Goal: Information Seeking & Learning: Learn about a topic

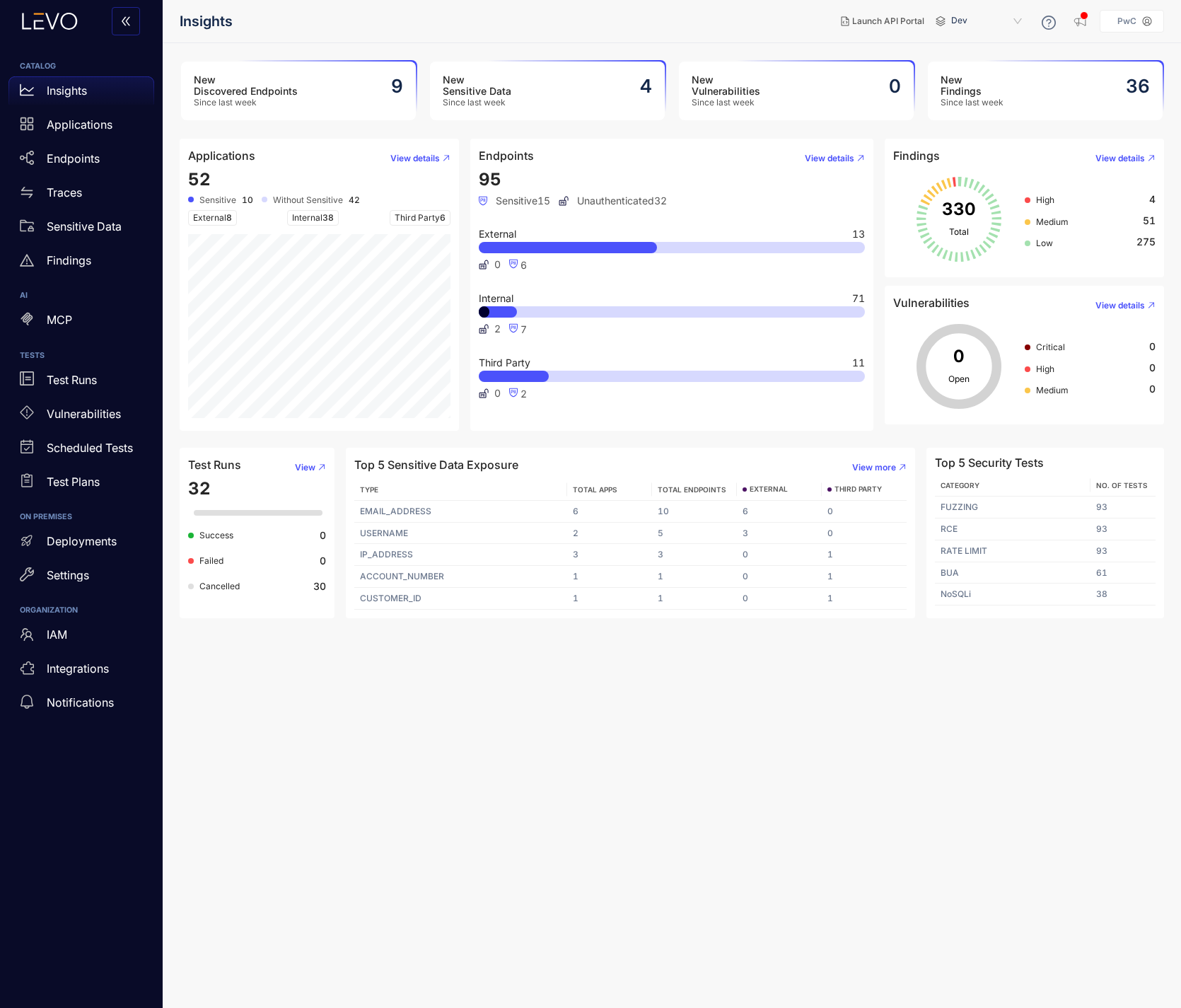
click at [951, 94] on h3 "New Findings" at bounding box center [972, 85] width 63 height 23
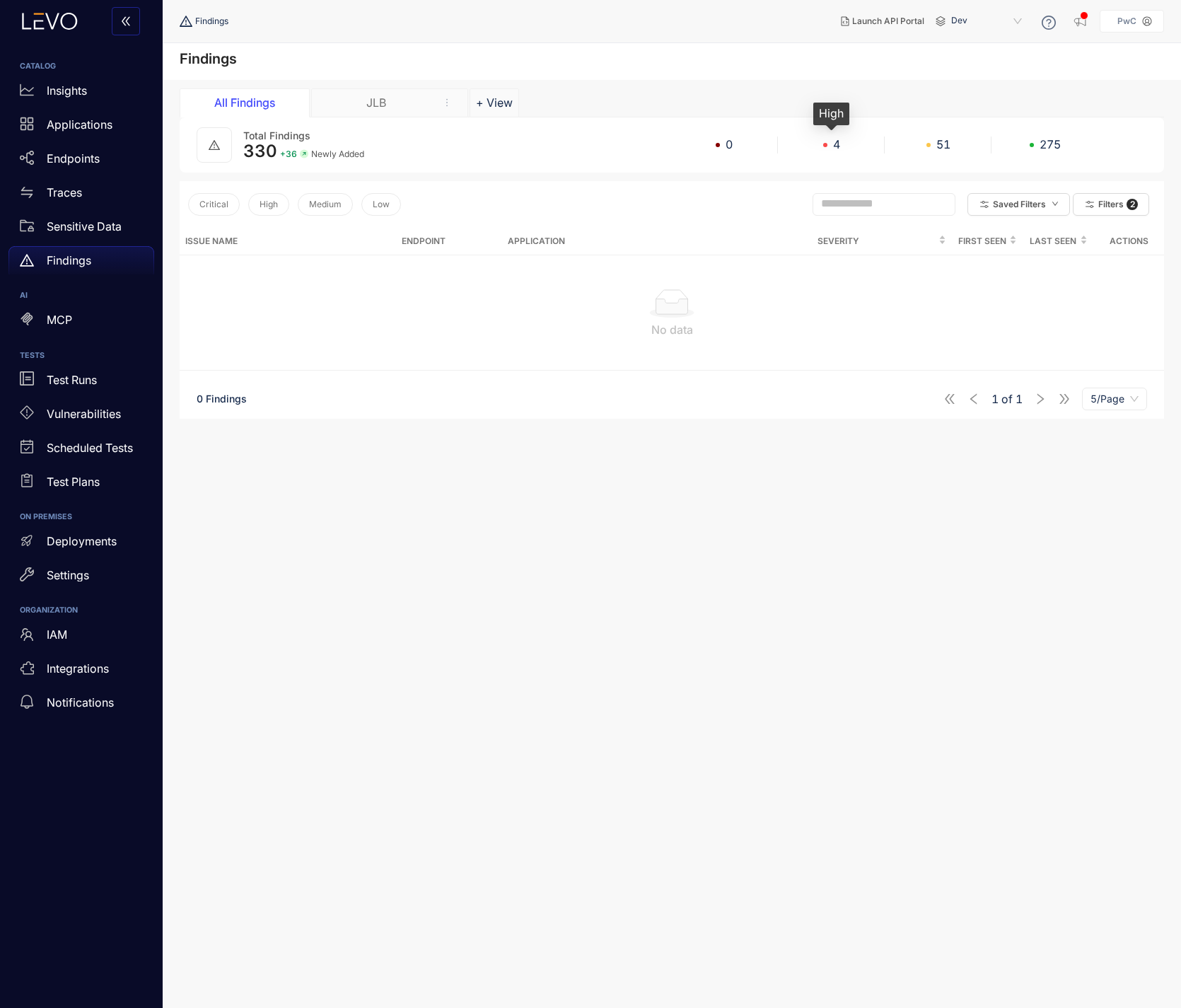
click at [823, 143] on div "4" at bounding box center [832, 144] width 107 height 13
click at [1104, 210] on button "Filters 2" at bounding box center [1111, 204] width 76 height 23
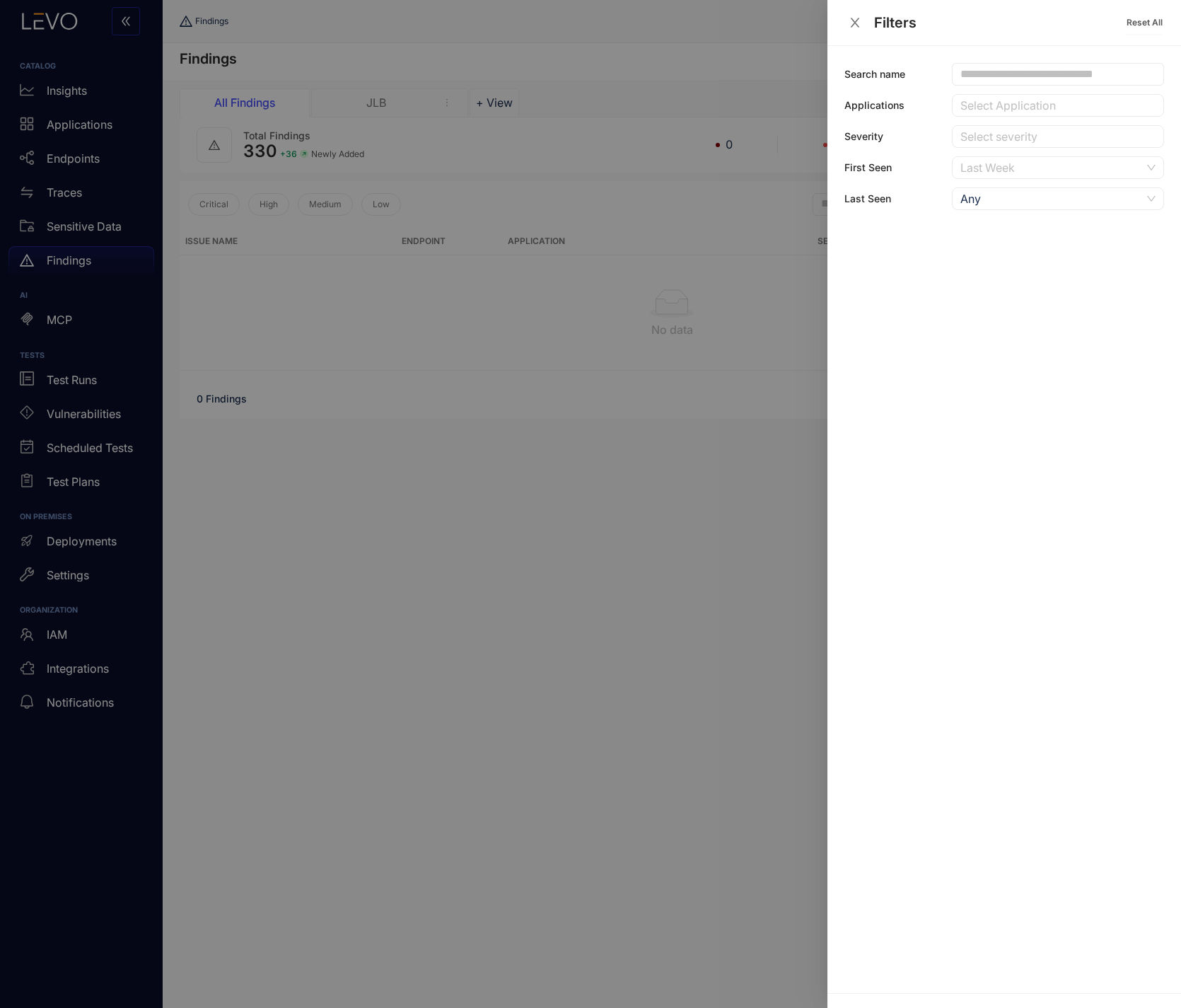
click at [1082, 165] on div "Last Week" at bounding box center [1051, 167] width 181 height 21
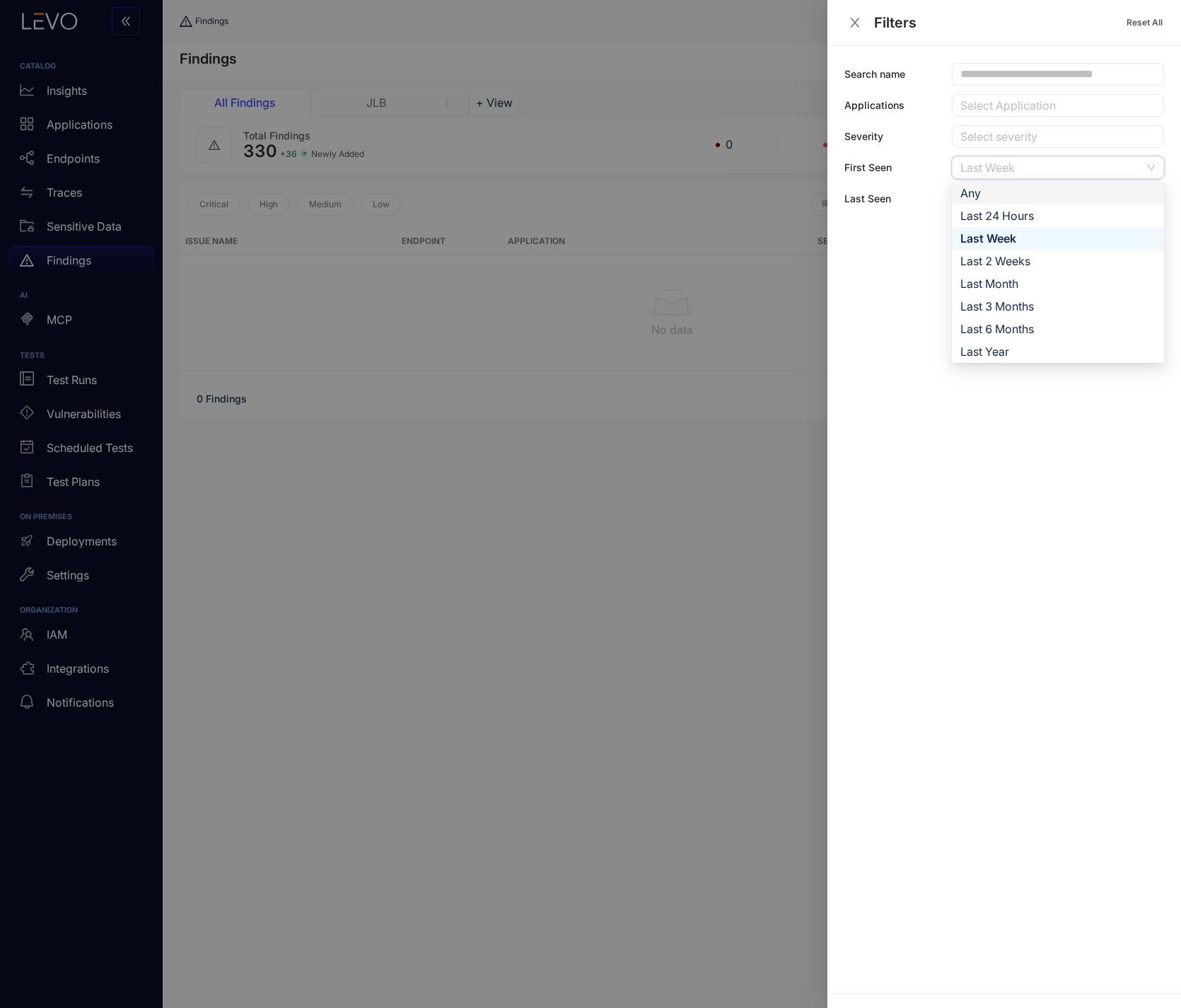
click at [1043, 190] on div "Any" at bounding box center [1058, 193] width 195 height 16
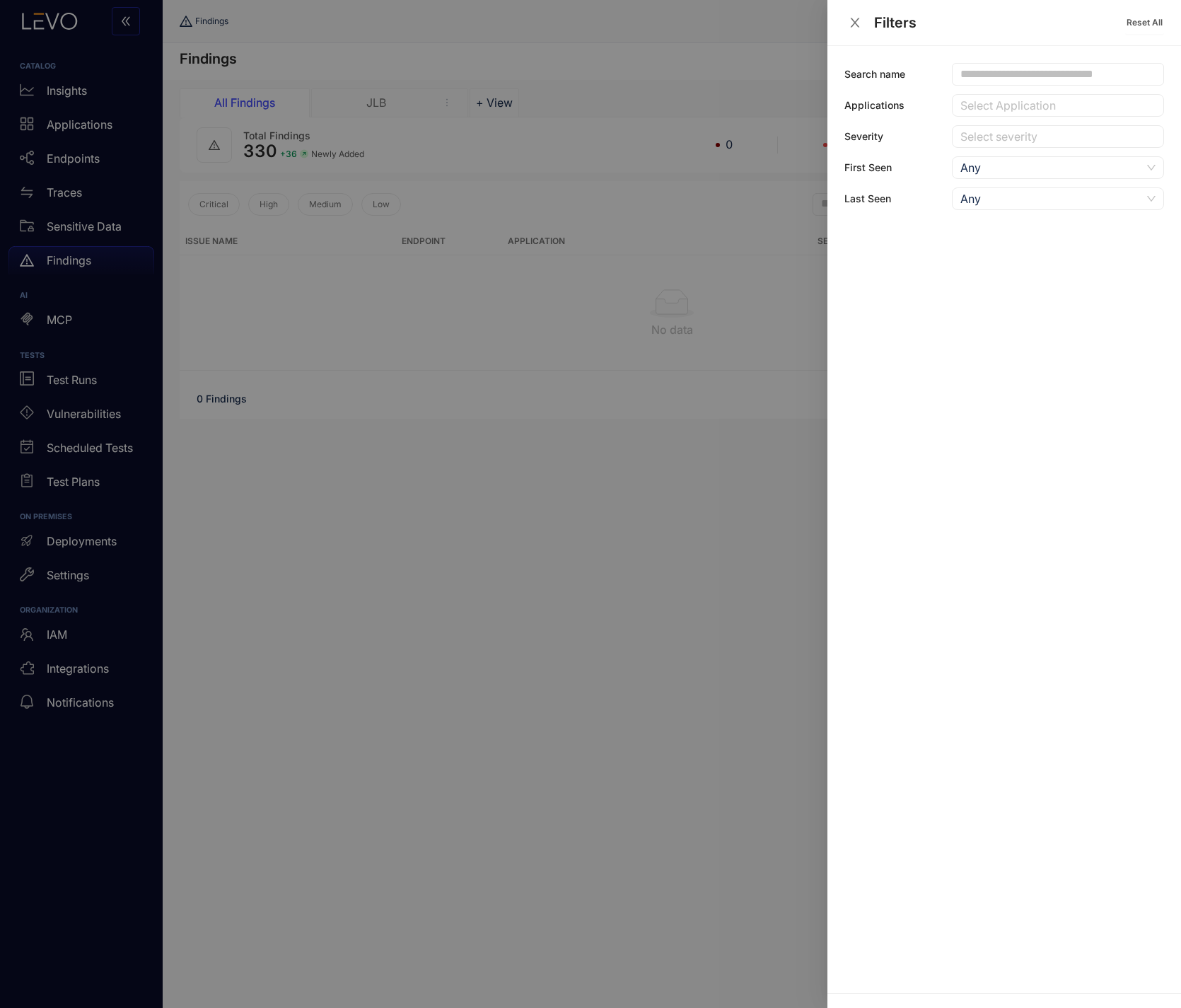
click at [856, 21] on icon "close" at bounding box center [855, 22] width 9 height 9
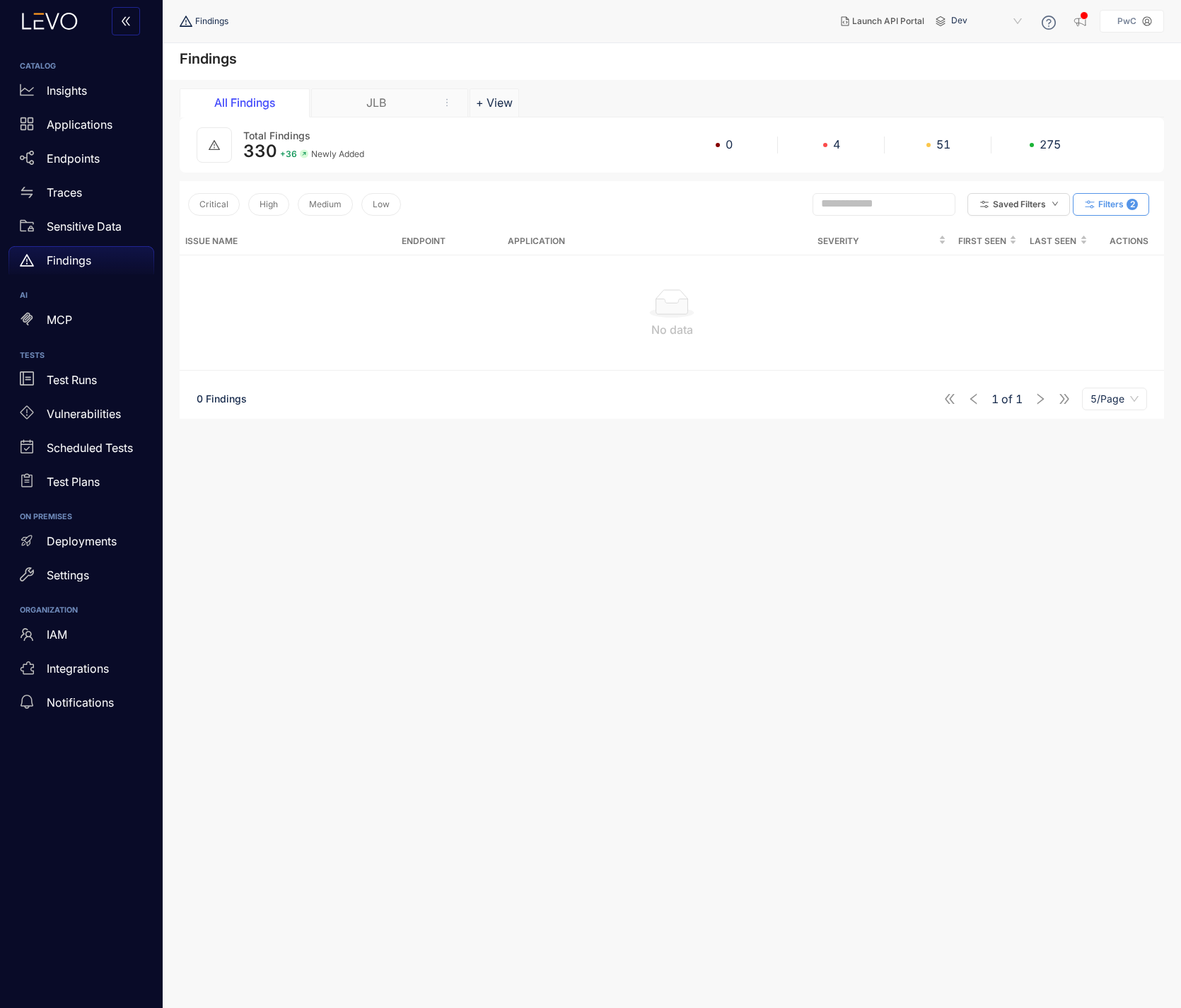
click at [1098, 211] on button "Filters 2" at bounding box center [1111, 204] width 76 height 23
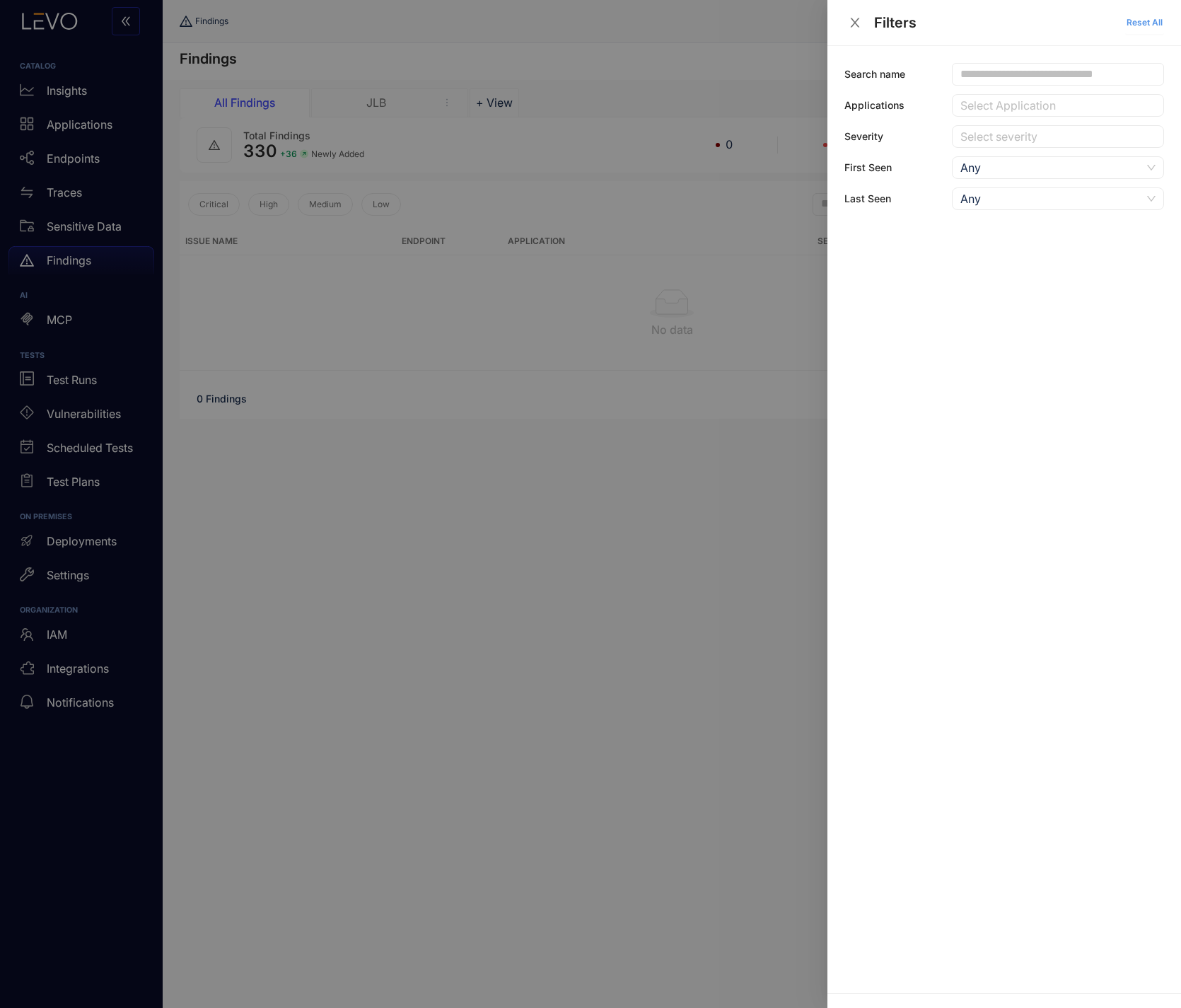
click at [1140, 22] on span "Reset All" at bounding box center [1144, 23] width 36 height 10
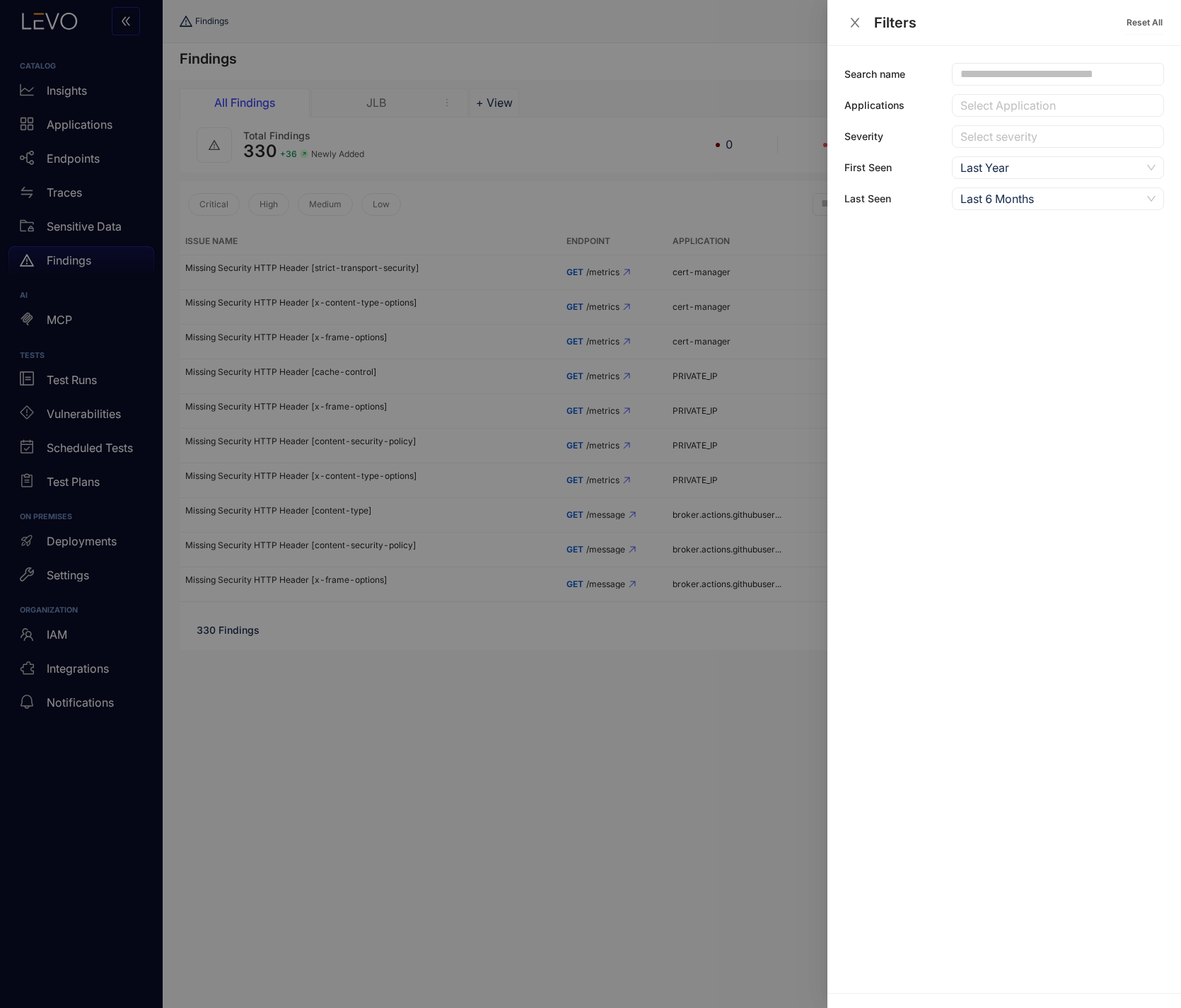
click at [851, 18] on icon "close" at bounding box center [855, 22] width 9 height 9
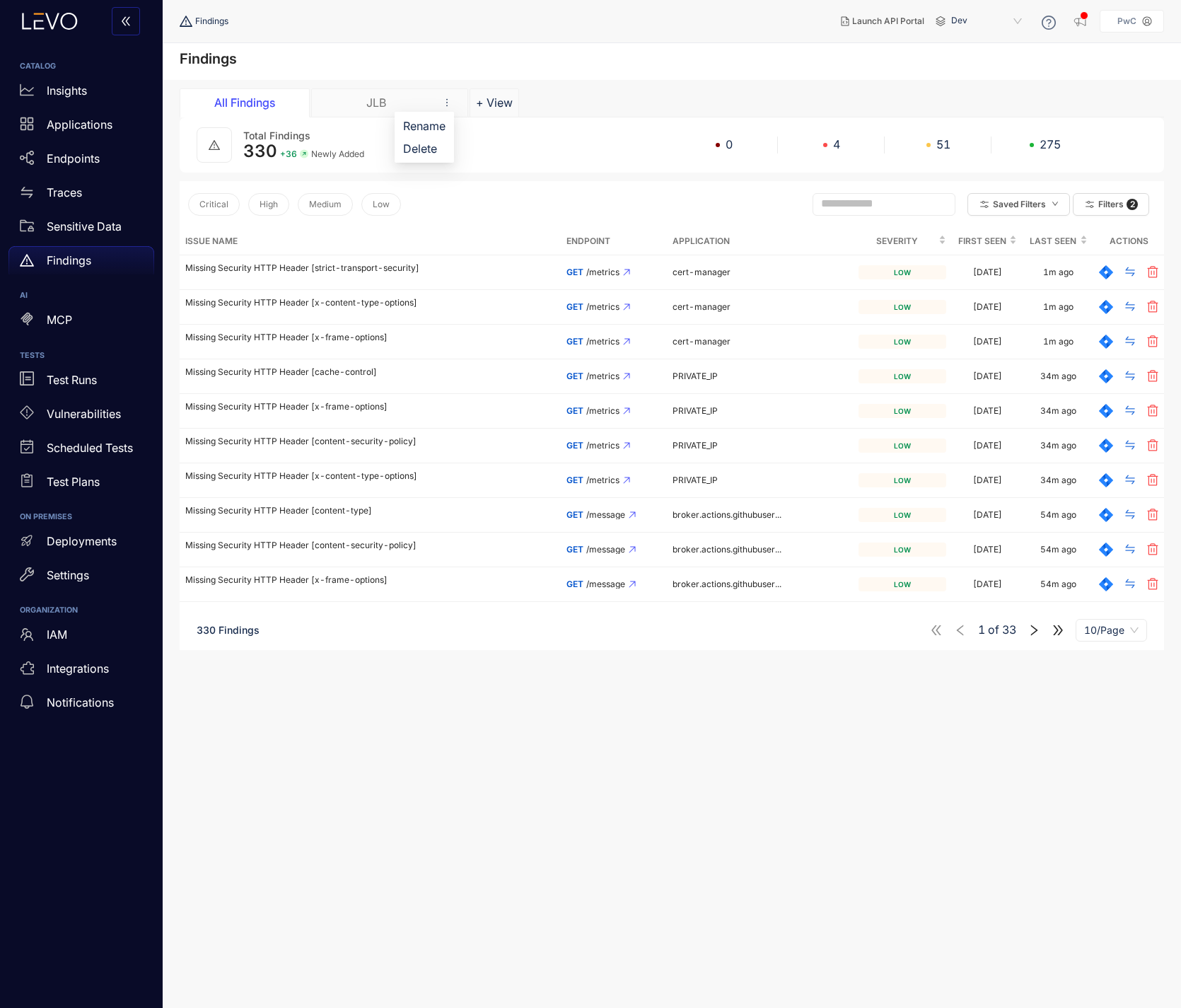
click at [446, 101] on icon "more" at bounding box center [447, 103] width 10 height 10
click at [408, 148] on span "Delete" at bounding box center [424, 149] width 43 height 16
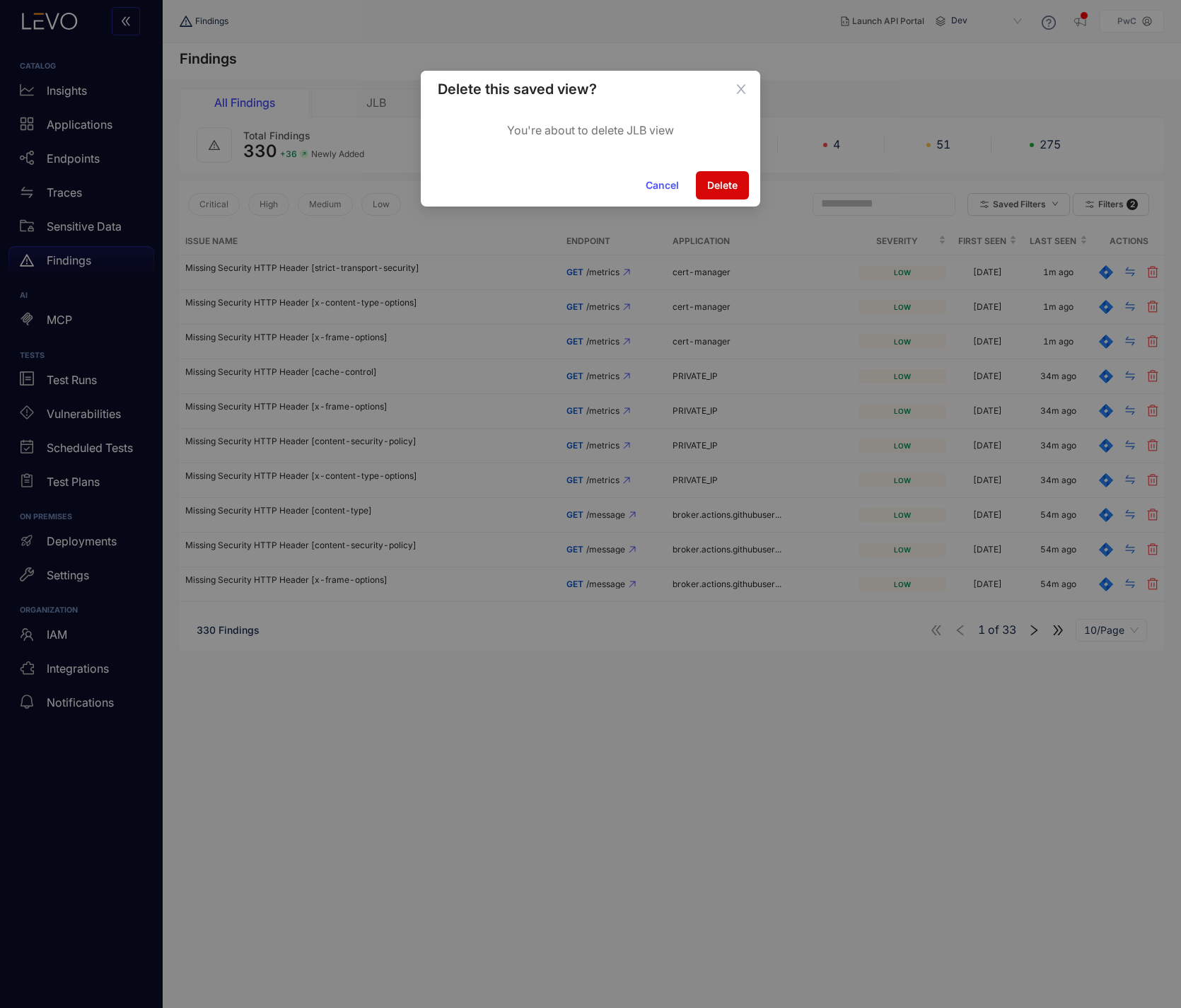
click at [705, 187] on button "Delete" at bounding box center [722, 185] width 53 height 28
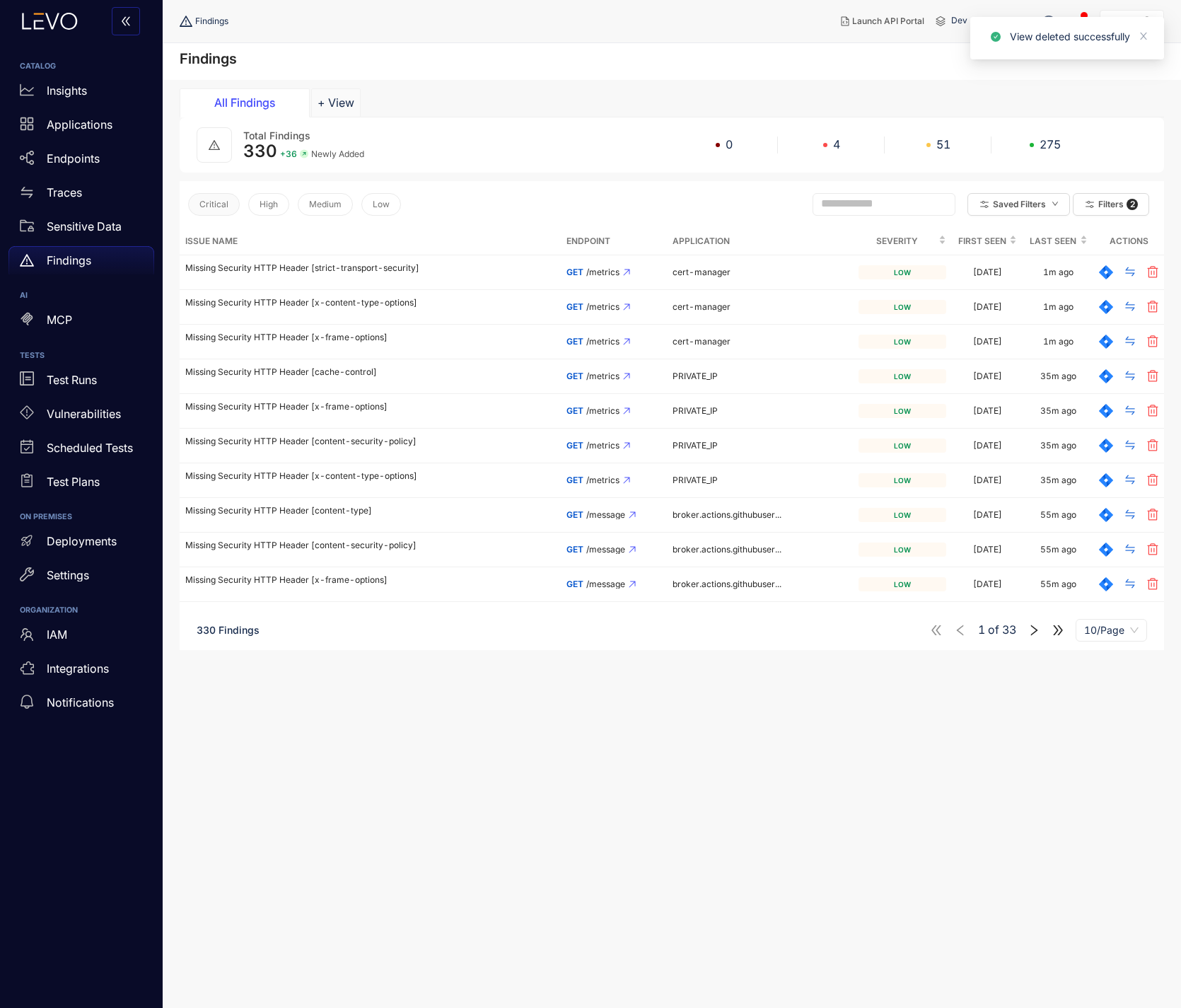
click at [218, 205] on span "Critical" at bounding box center [214, 205] width 29 height 10
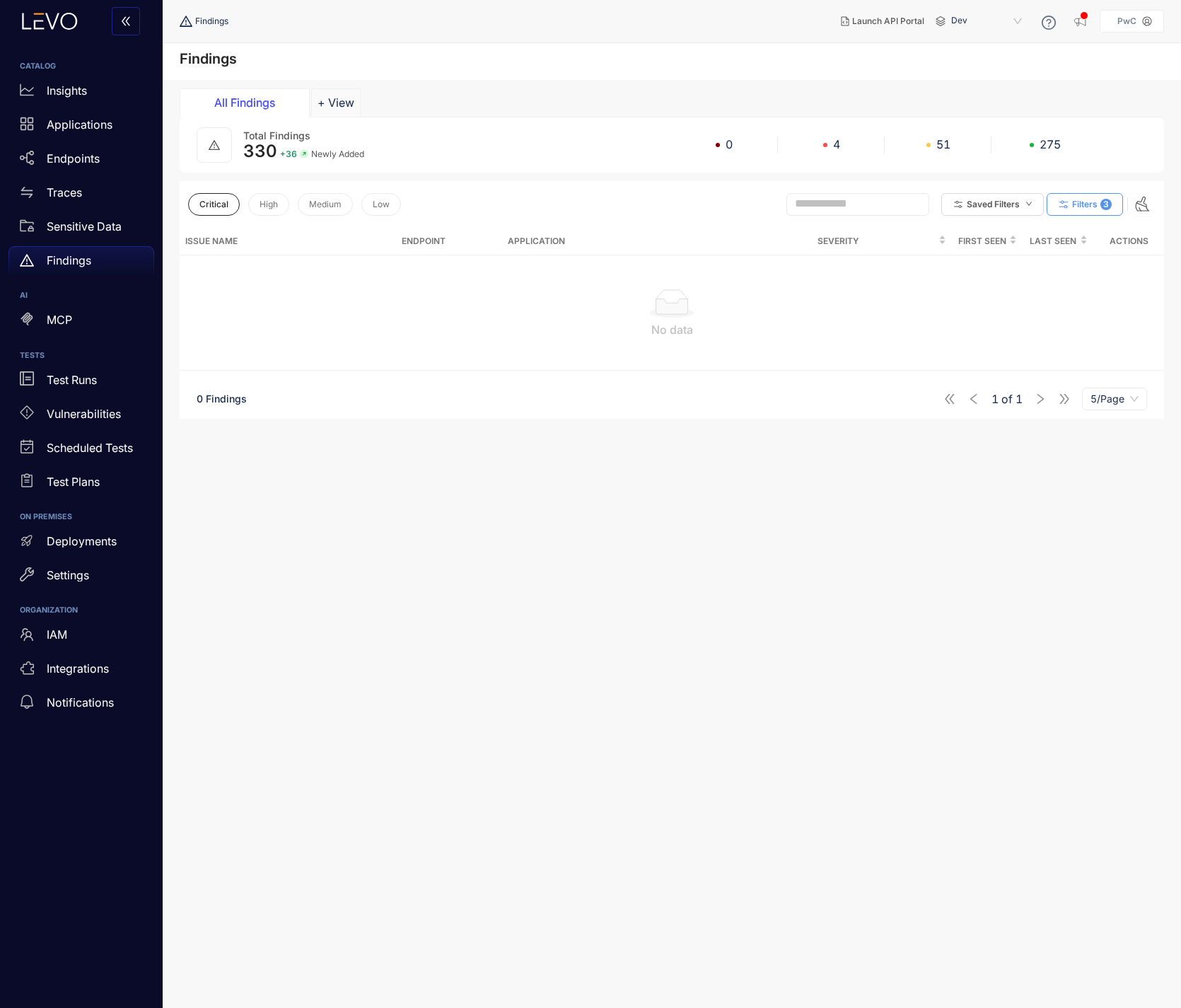
click at [1081, 200] on span "Filters" at bounding box center [1085, 205] width 25 height 10
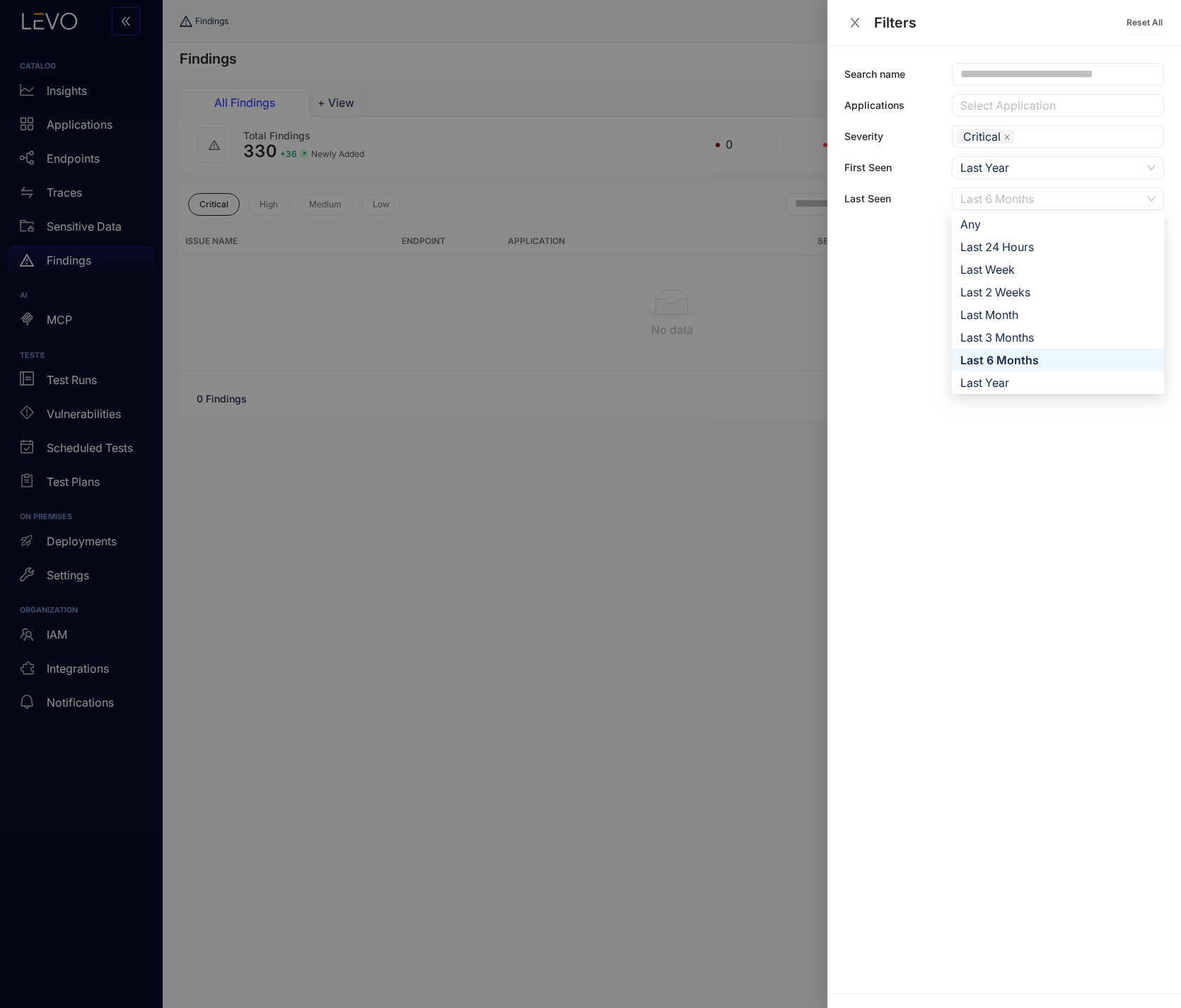
click at [1149, 200] on span "Last 6 Months" at bounding box center [1058, 198] width 195 height 21
click at [1057, 227] on div "Any" at bounding box center [1058, 224] width 195 height 16
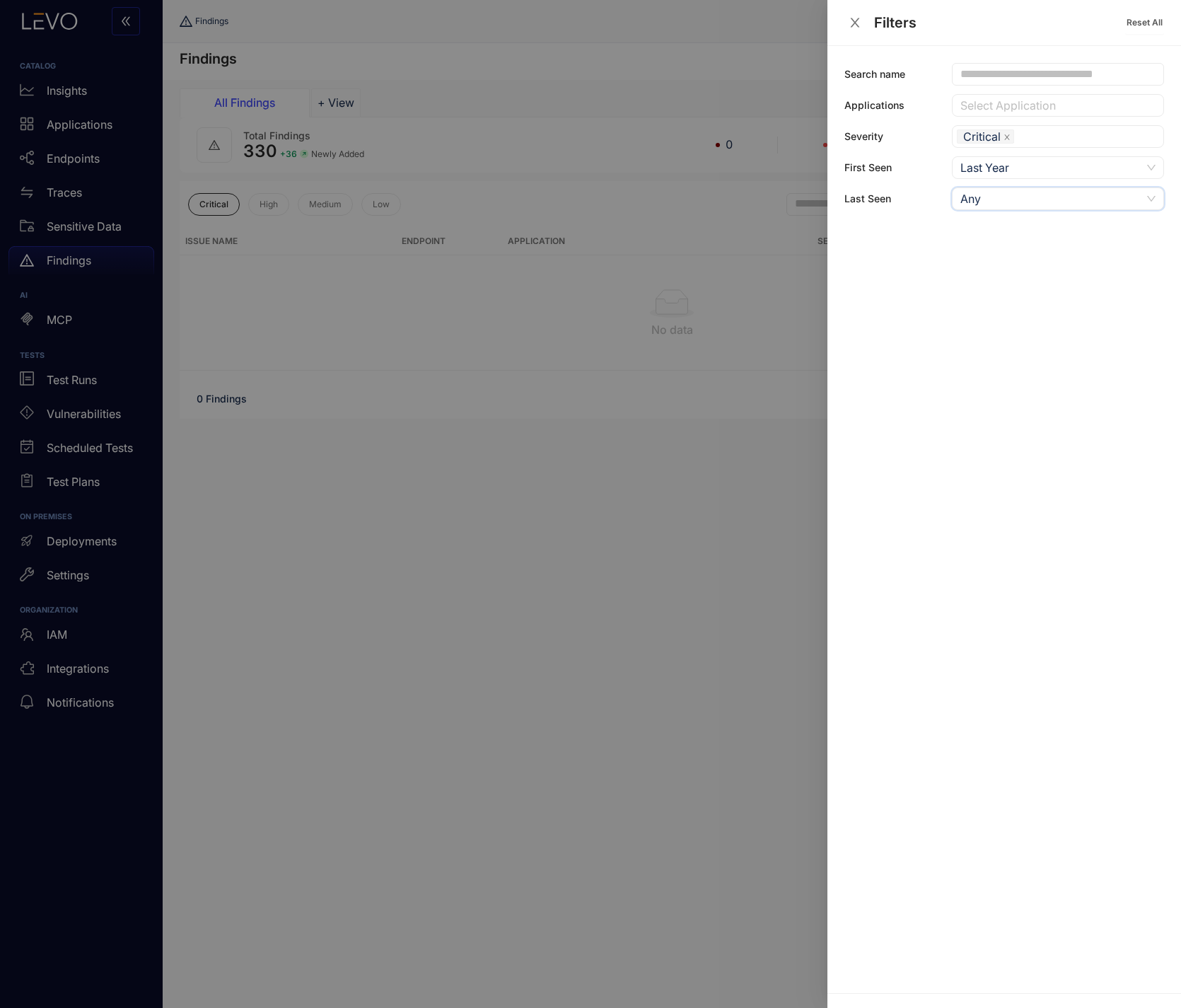
click at [1158, 165] on div "Last Year" at bounding box center [1058, 167] width 212 height 23
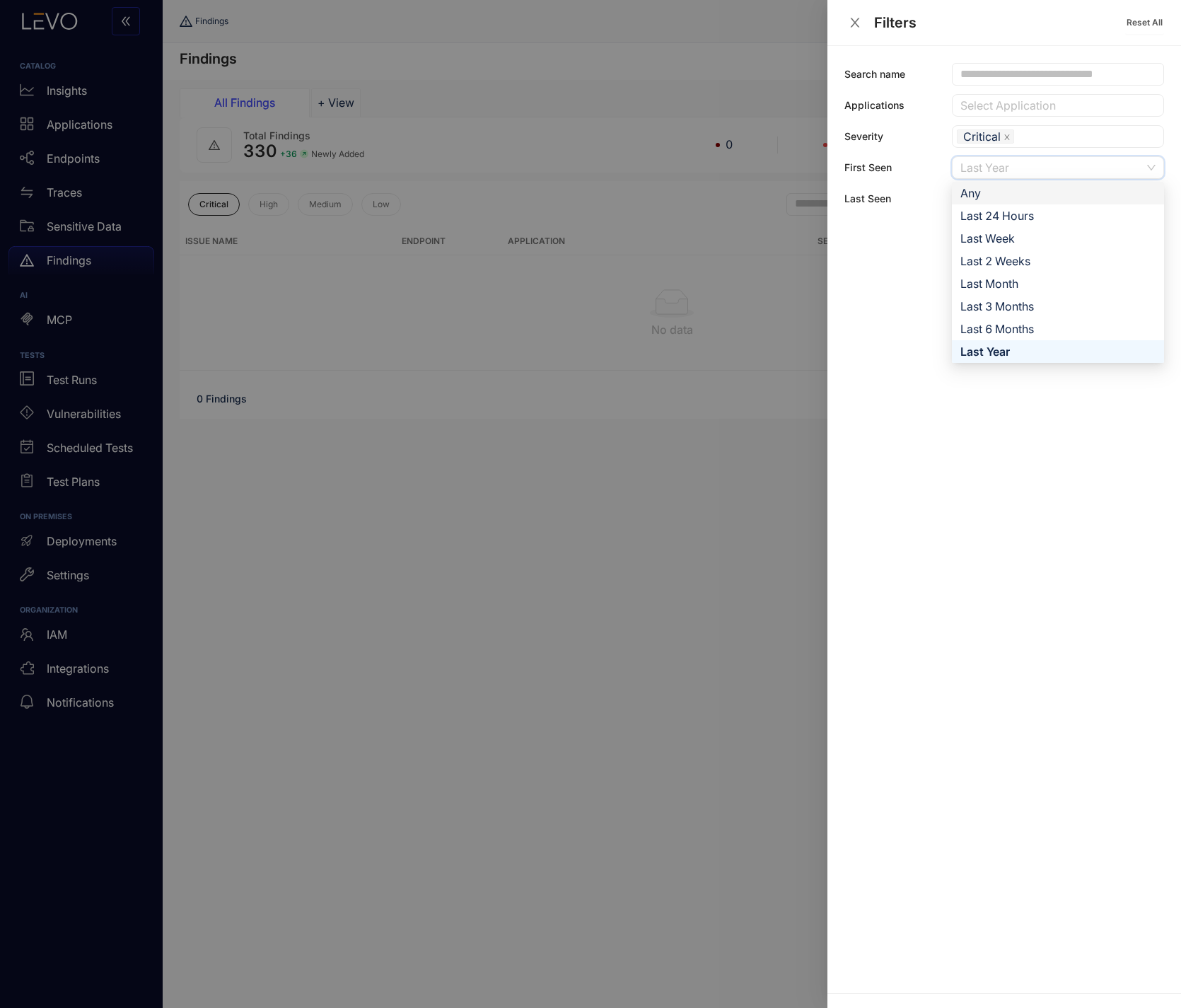
click at [1080, 190] on div "Any" at bounding box center [1058, 193] width 195 height 16
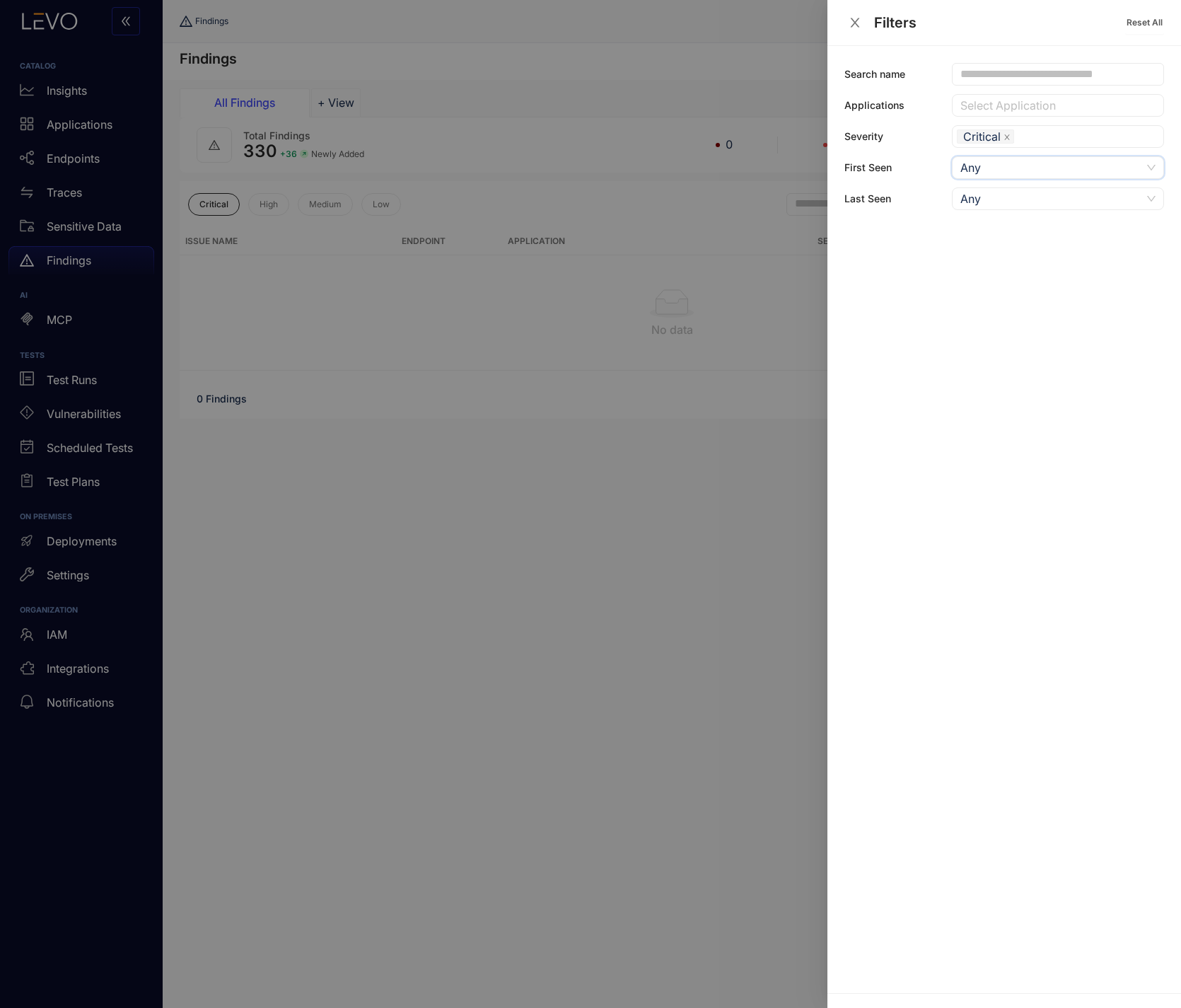
click at [855, 20] on icon "close" at bounding box center [854, 22] width 13 height 13
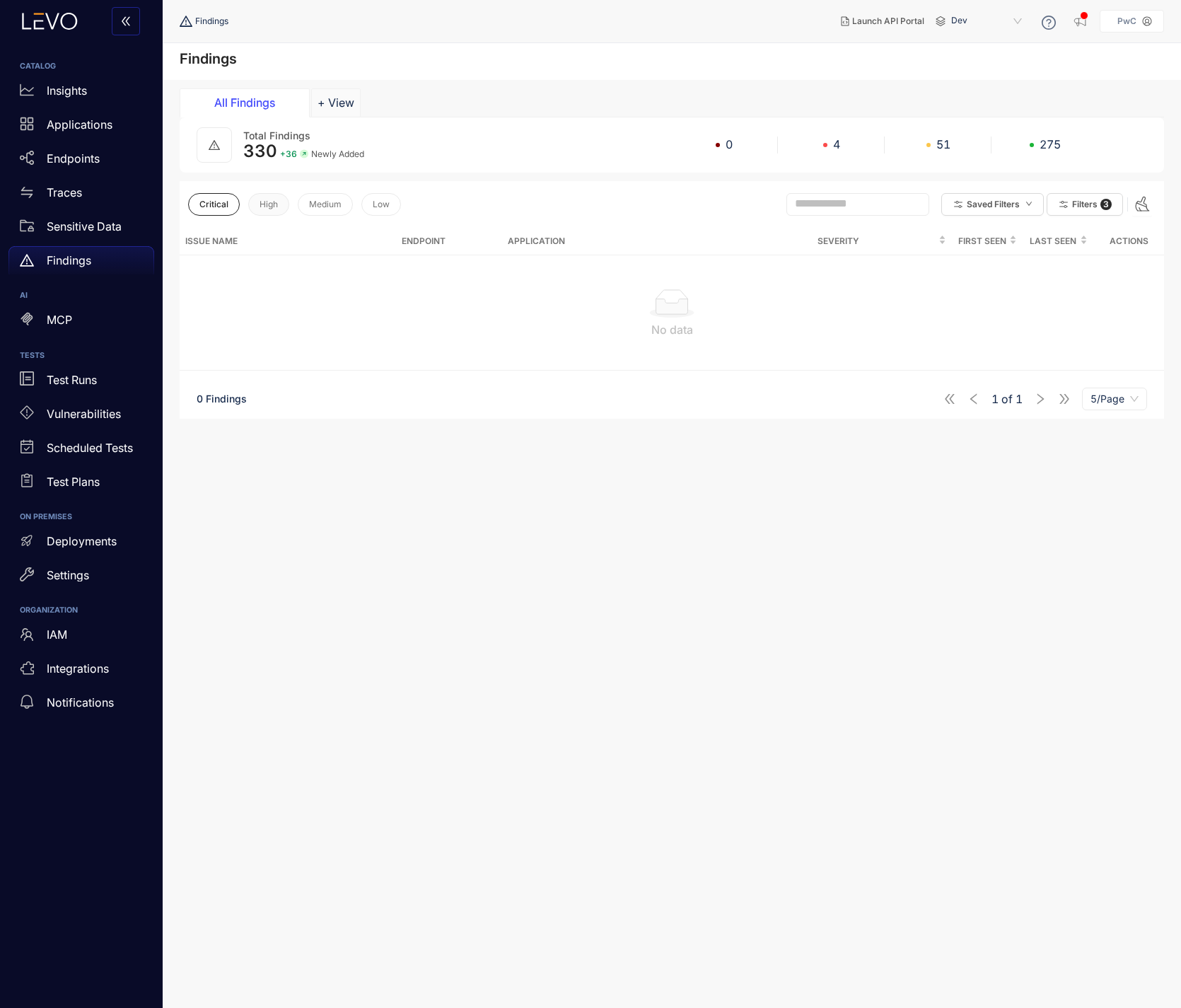
click at [257, 204] on button "High" at bounding box center [268, 204] width 41 height 23
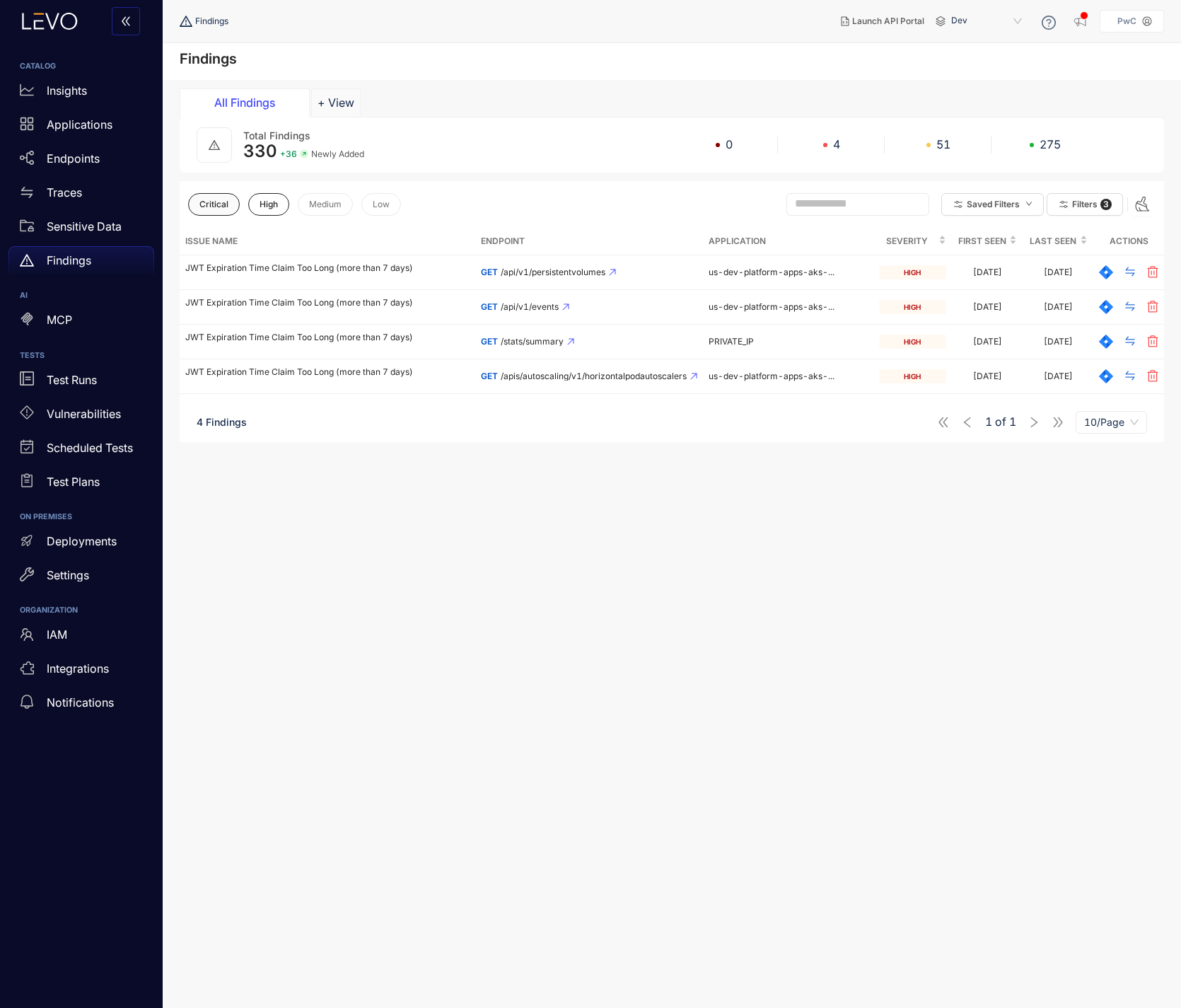
click at [210, 198] on button "Critical" at bounding box center [214, 204] width 52 height 23
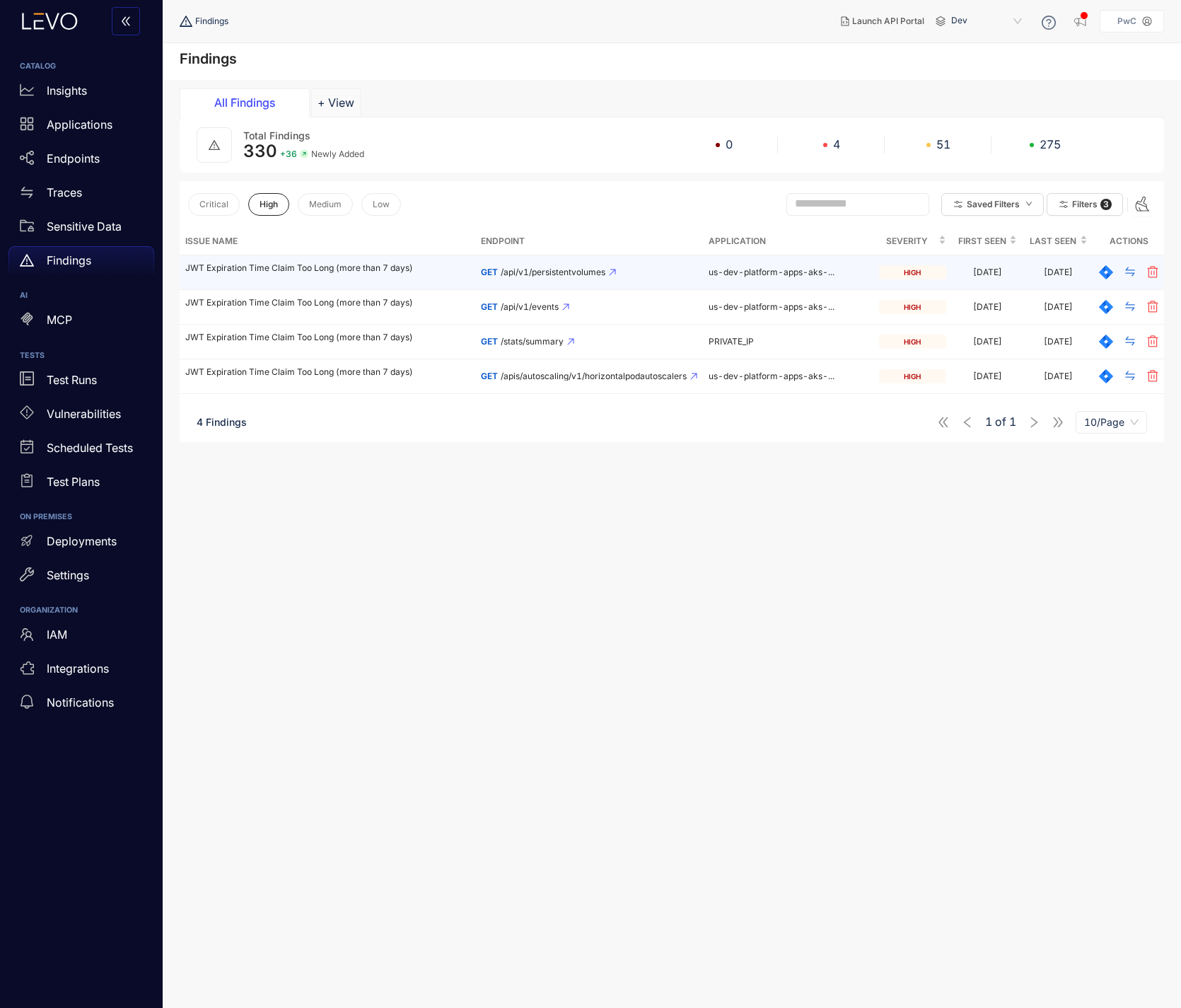
click at [372, 269] on p "JWT Expiration Time Claim Too Long (more than 7 days)" at bounding box center [327, 268] width 284 height 10
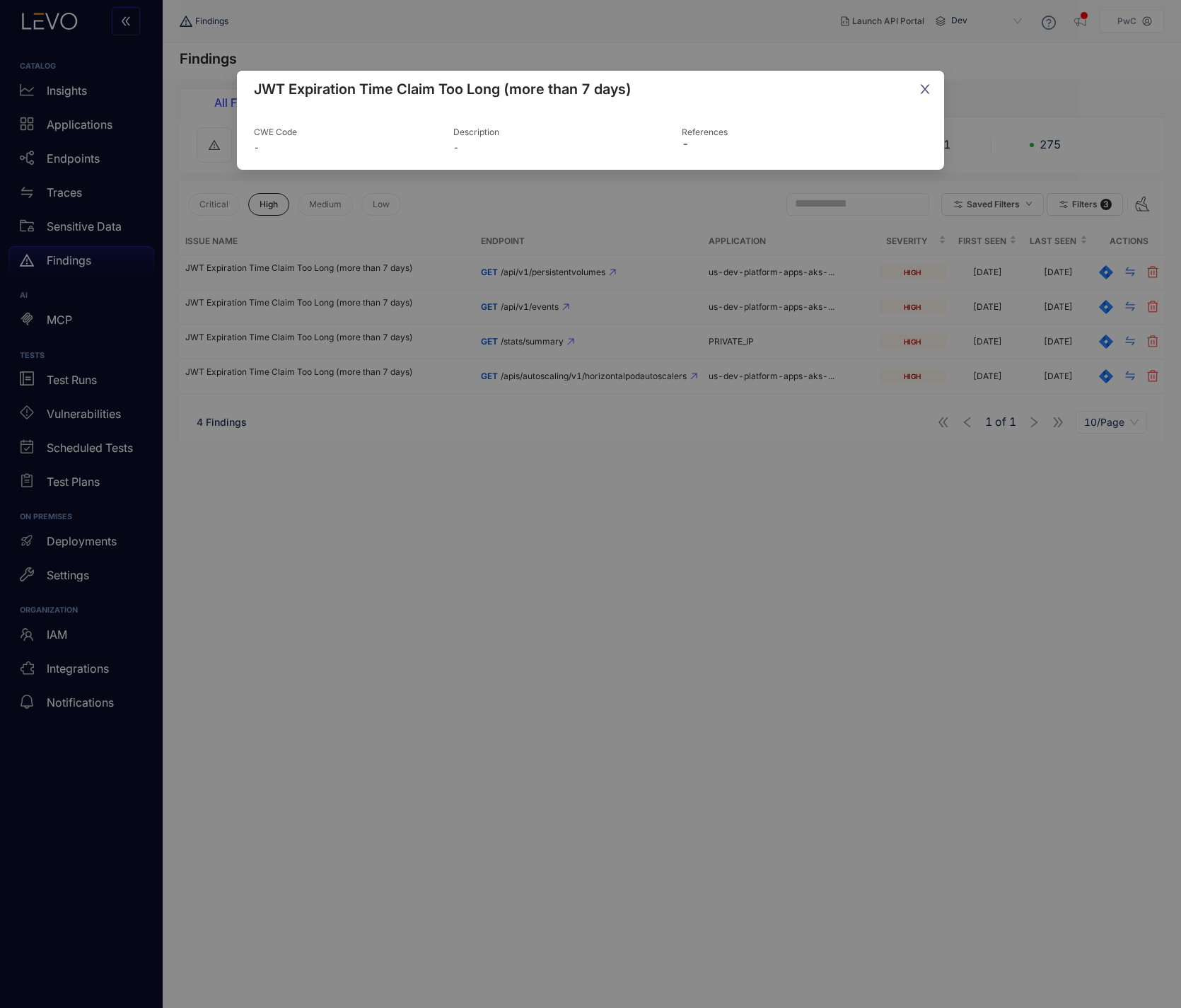
click at [922, 94] on icon "close" at bounding box center [925, 89] width 9 height 9
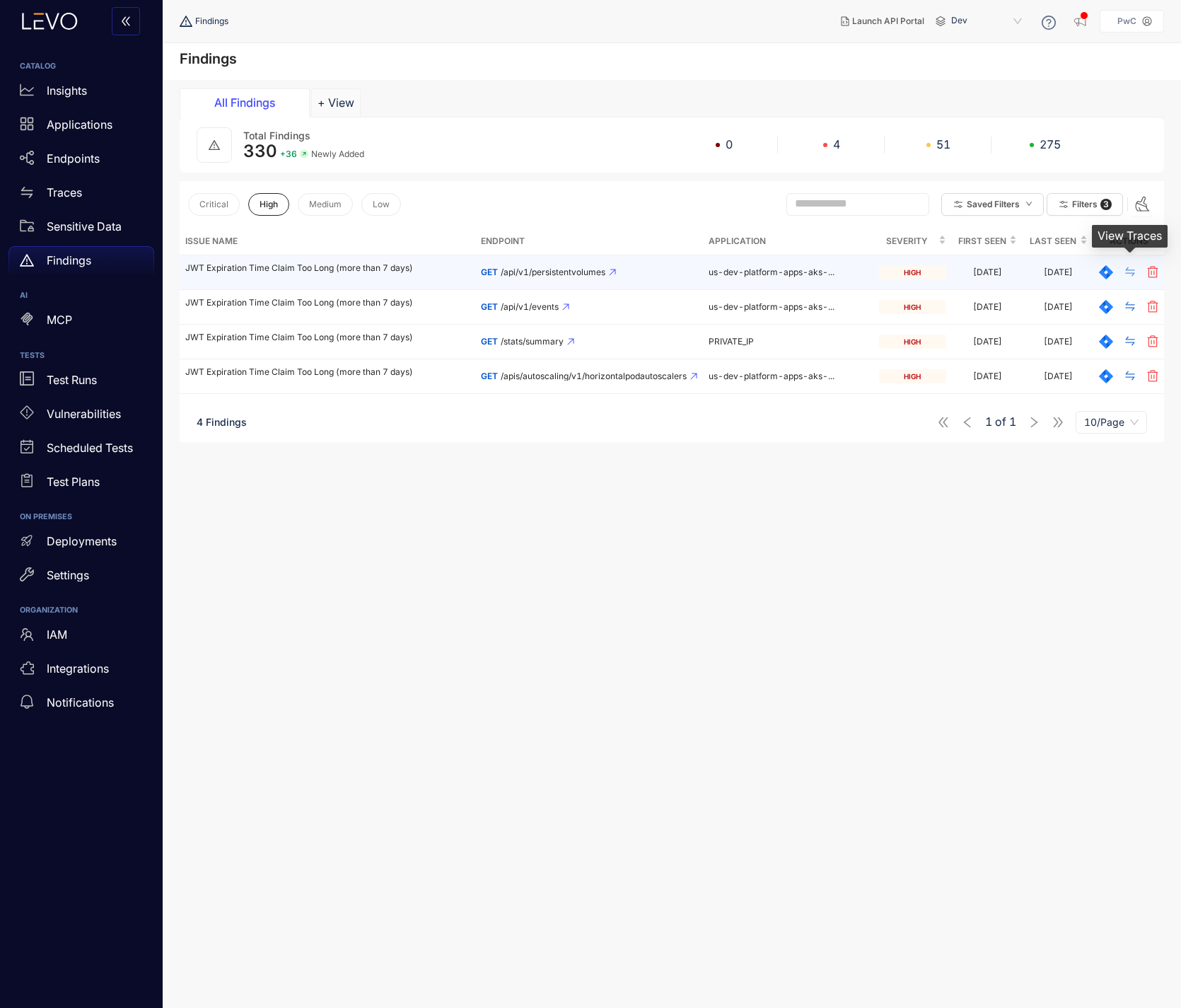
click at [1133, 273] on icon "swap" at bounding box center [1130, 271] width 9 height 9
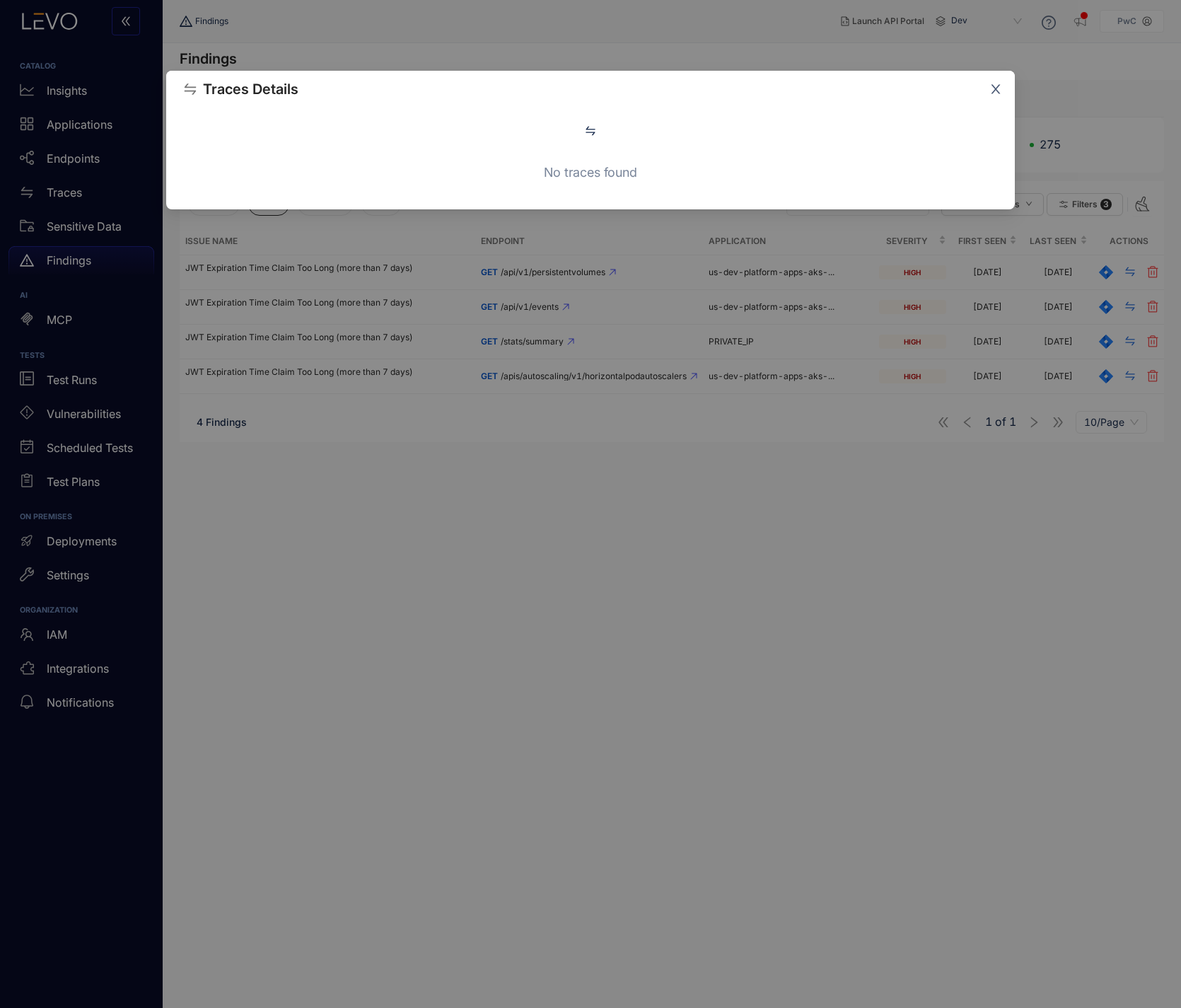
click at [998, 90] on icon "close" at bounding box center [996, 89] width 13 height 13
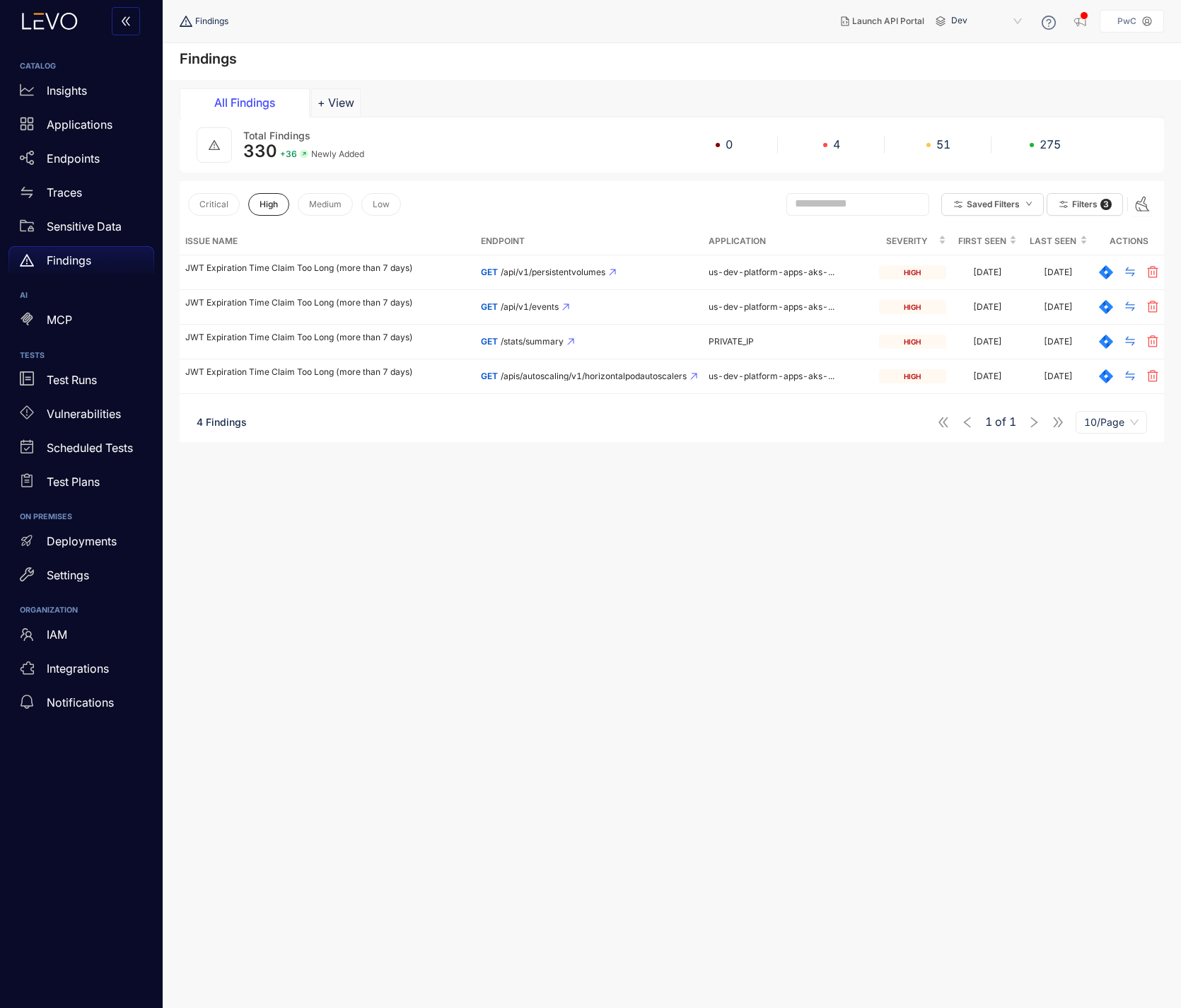
click at [972, 551] on section "Total Findings 330 + 36 Newly Added 0 4 51 275 Critical High Medium Low Saved F…" at bounding box center [672, 600] width 985 height 965
click at [63, 226] on p "Sensitive Data" at bounding box center [84, 225] width 75 height 13
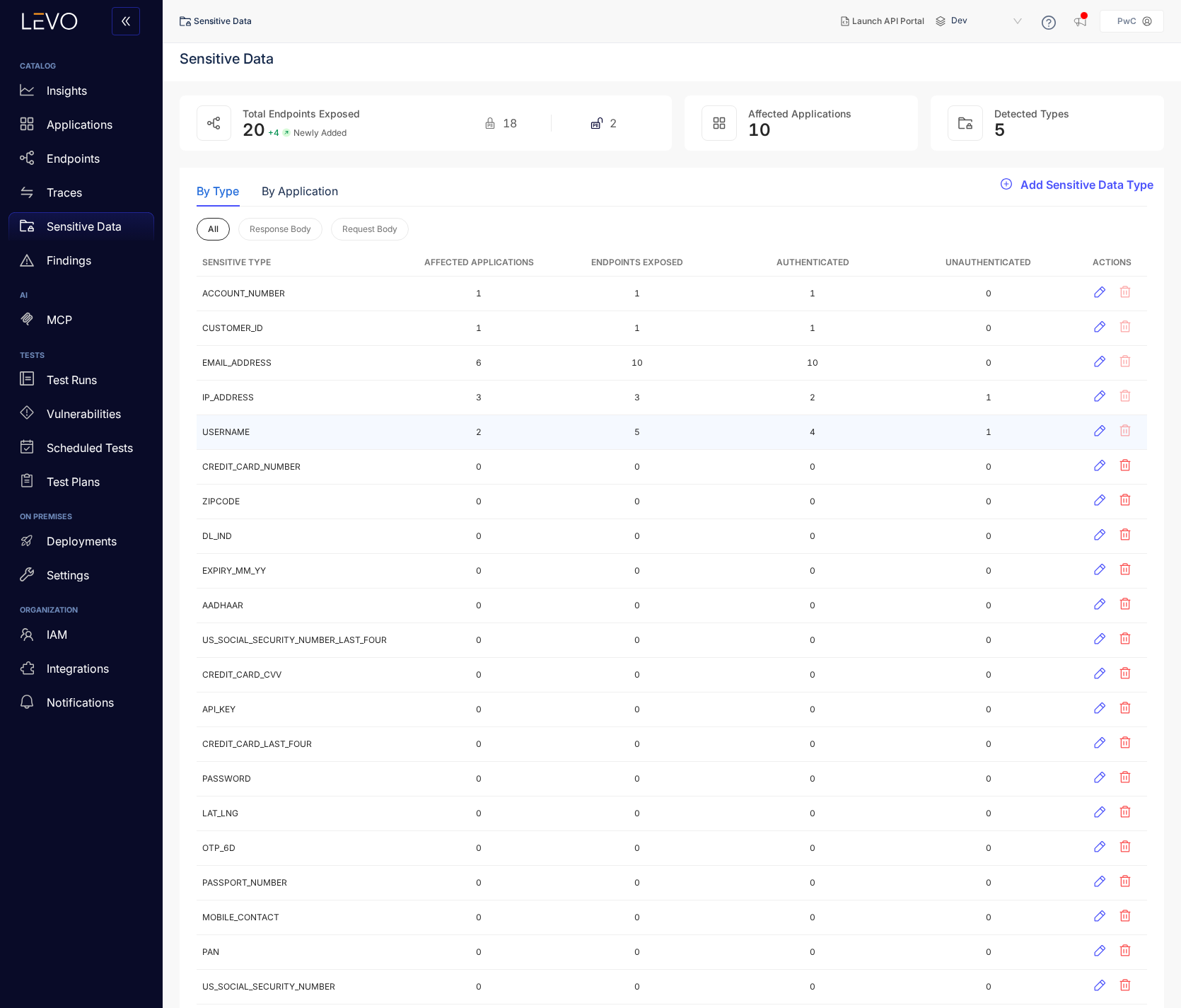
scroll to position [30, 0]
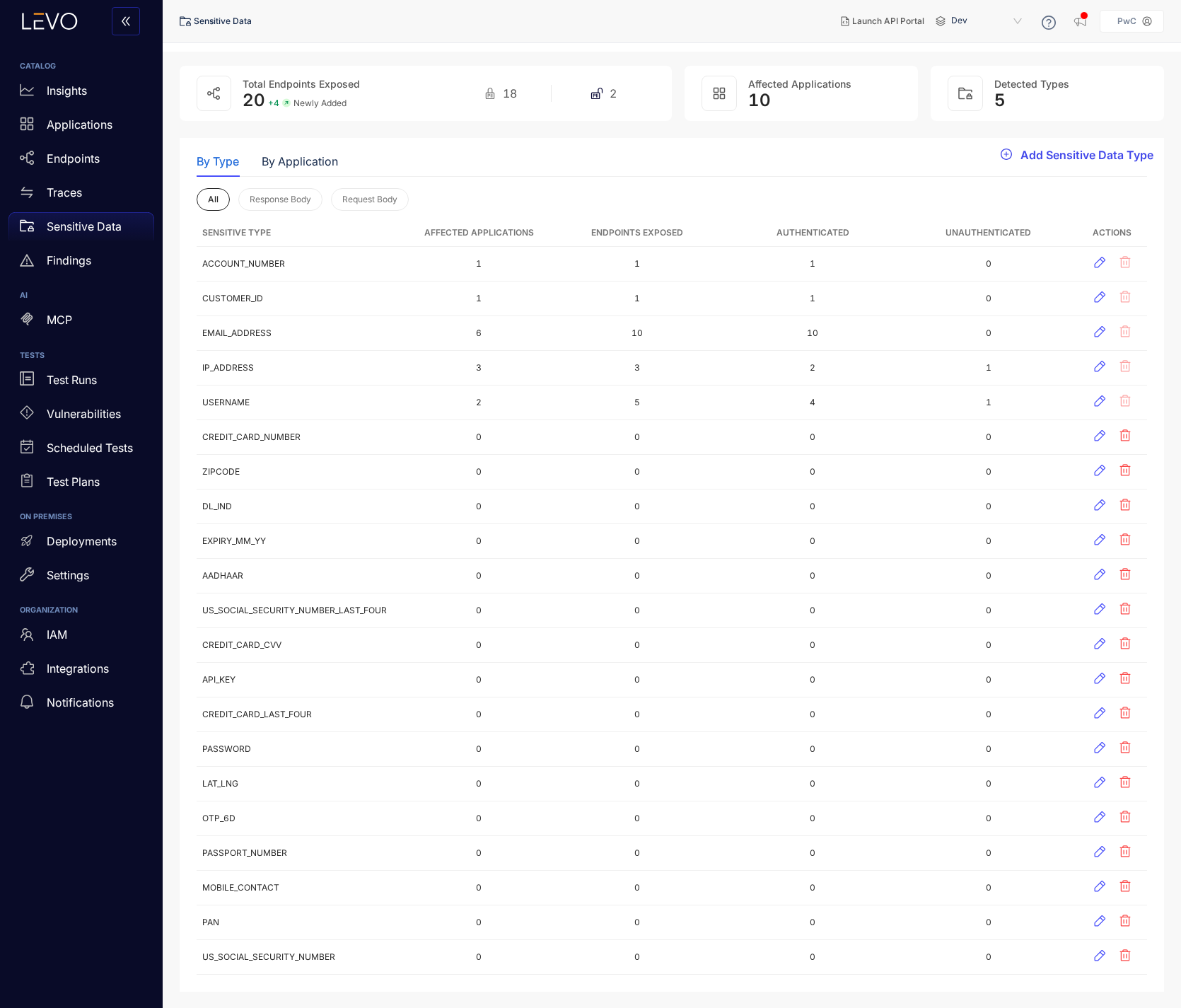
click at [1061, 158] on span "Add Sensitive Data Type" at bounding box center [1087, 154] width 133 height 13
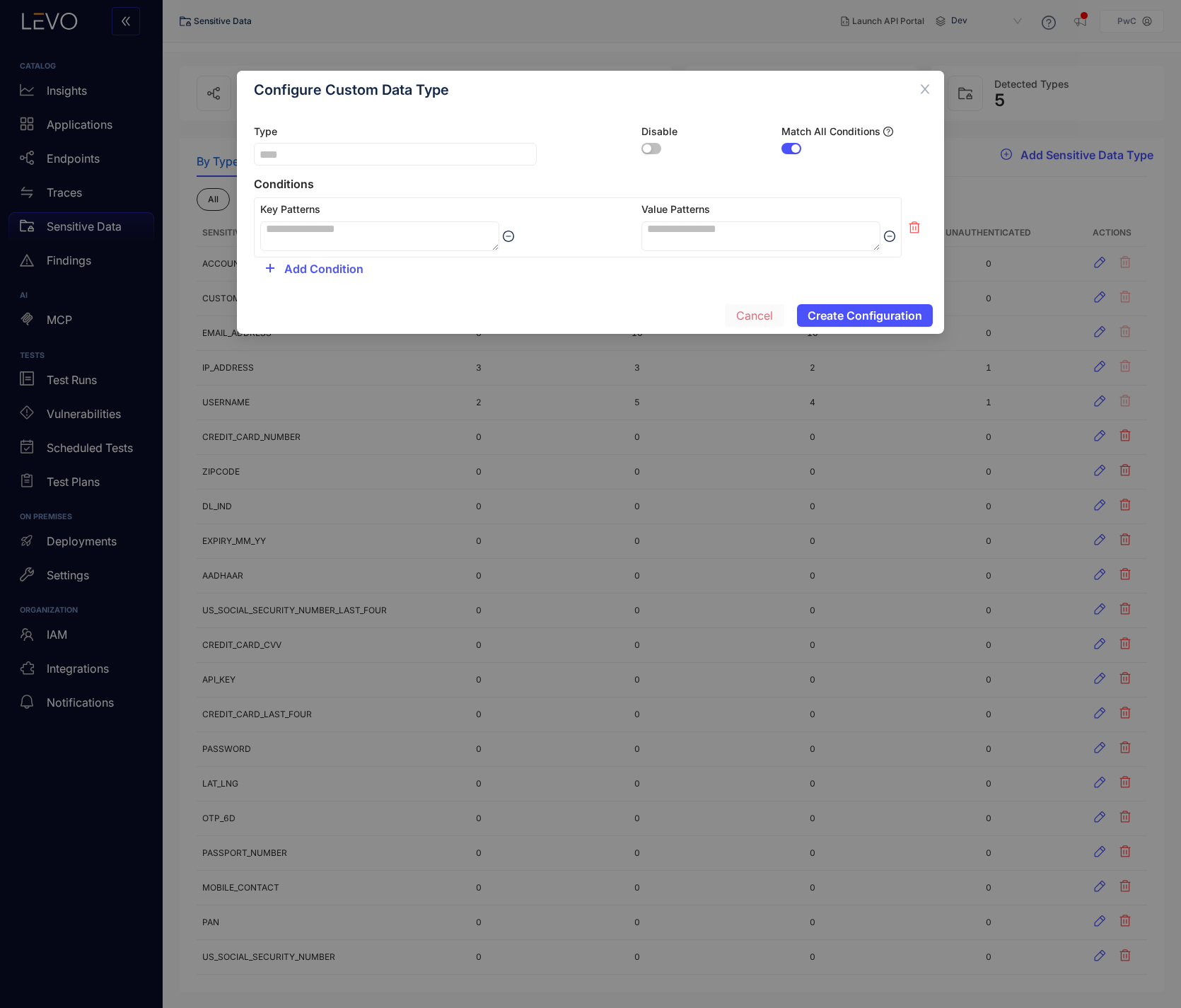
click at [750, 317] on span "Cancel" at bounding box center [755, 315] width 37 height 13
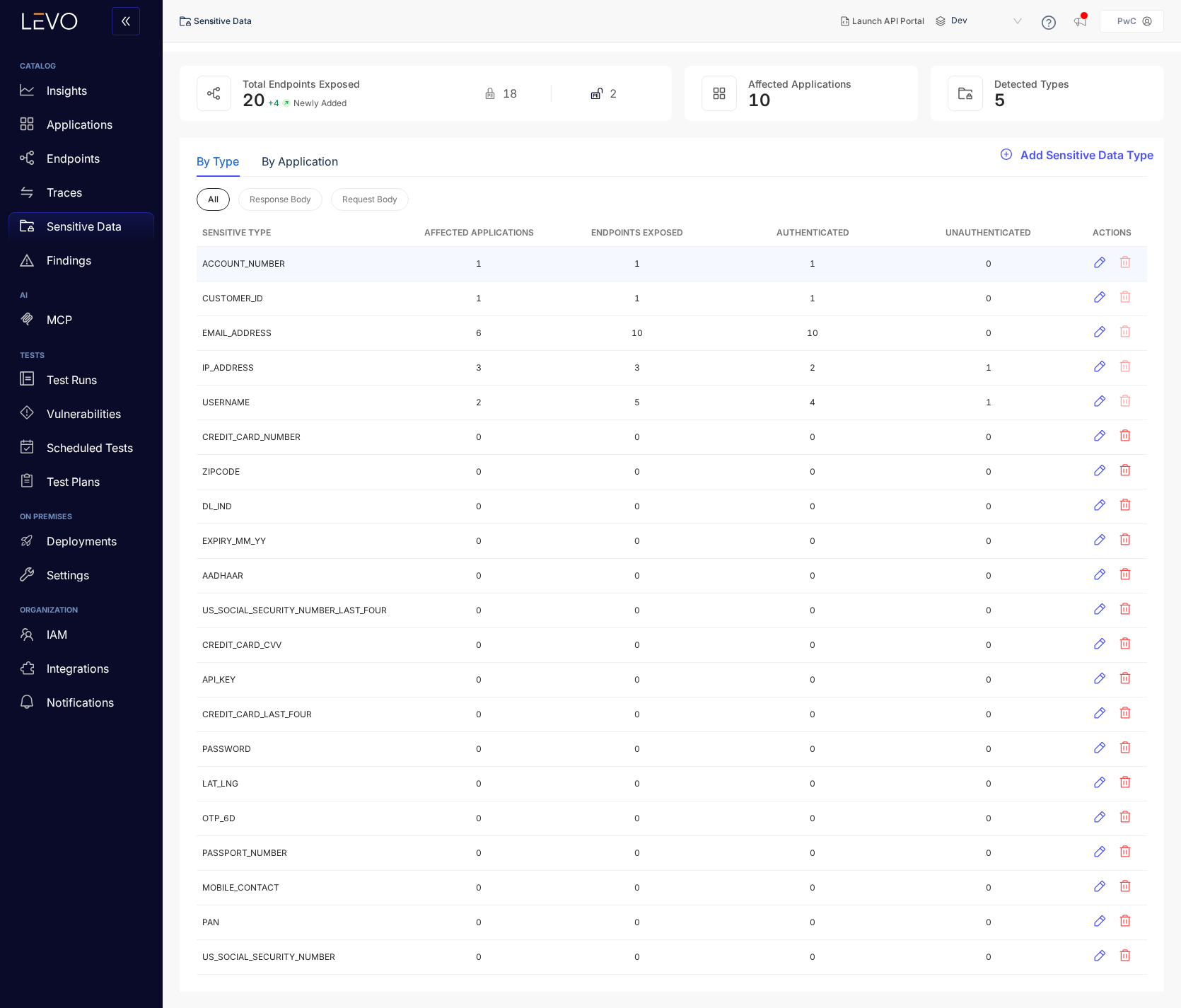
click at [262, 260] on td "ACCOUNT_NUMBER" at bounding box center [302, 265] width 212 height 35
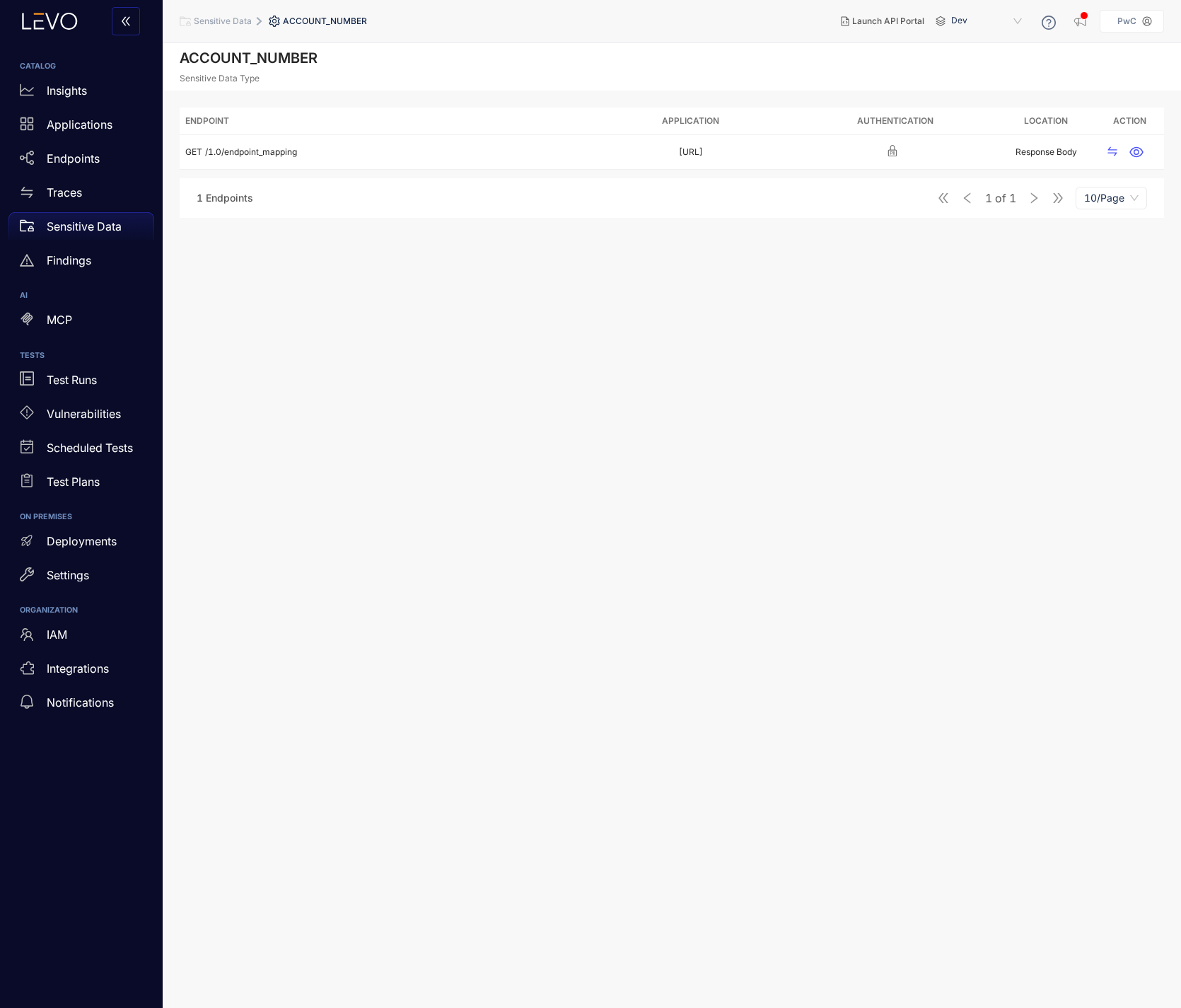
click at [226, 22] on span "Sensitive Data" at bounding box center [222, 21] width 58 height 10
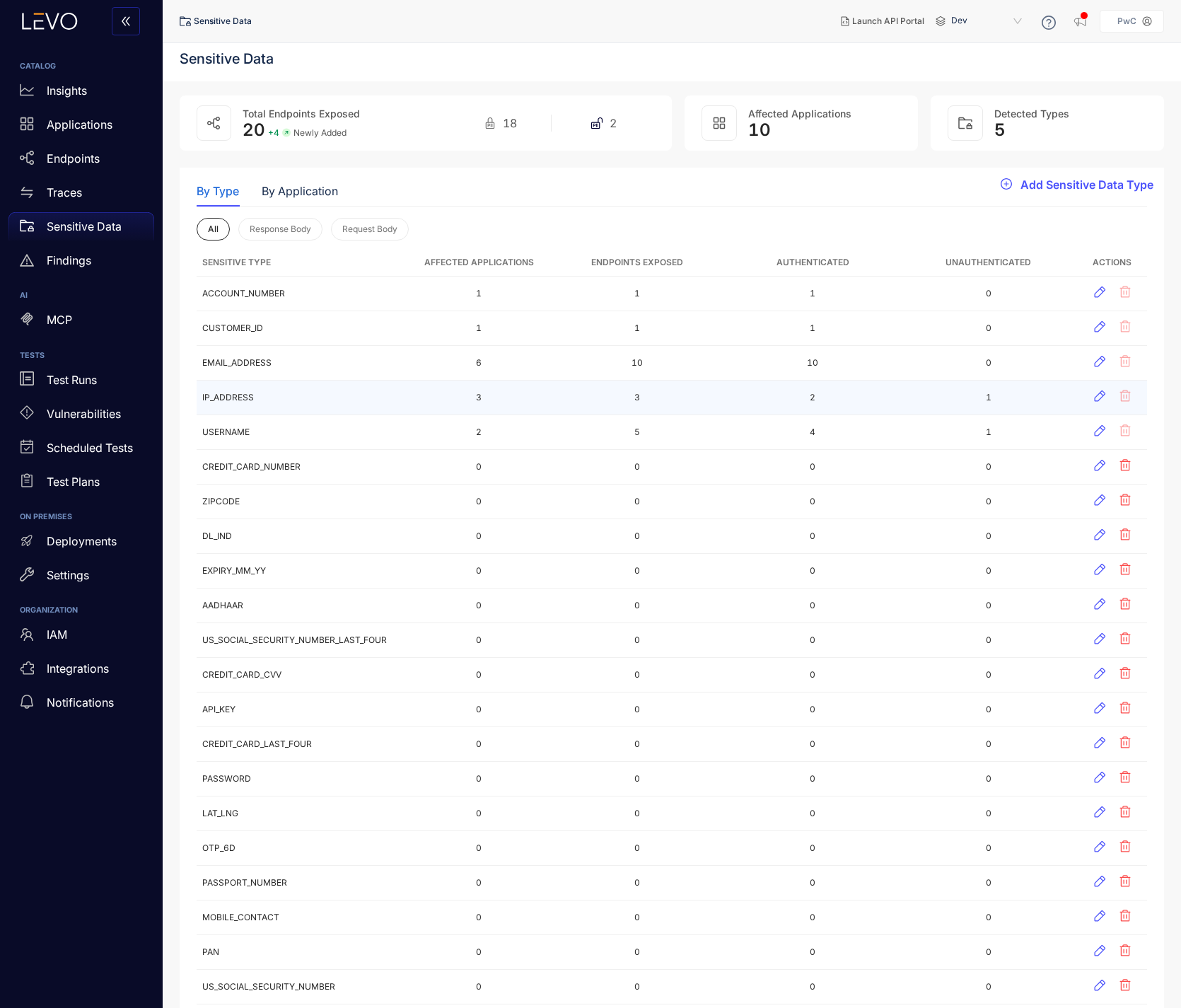
click at [253, 393] on td "IP_ADDRESS" at bounding box center [302, 398] width 212 height 35
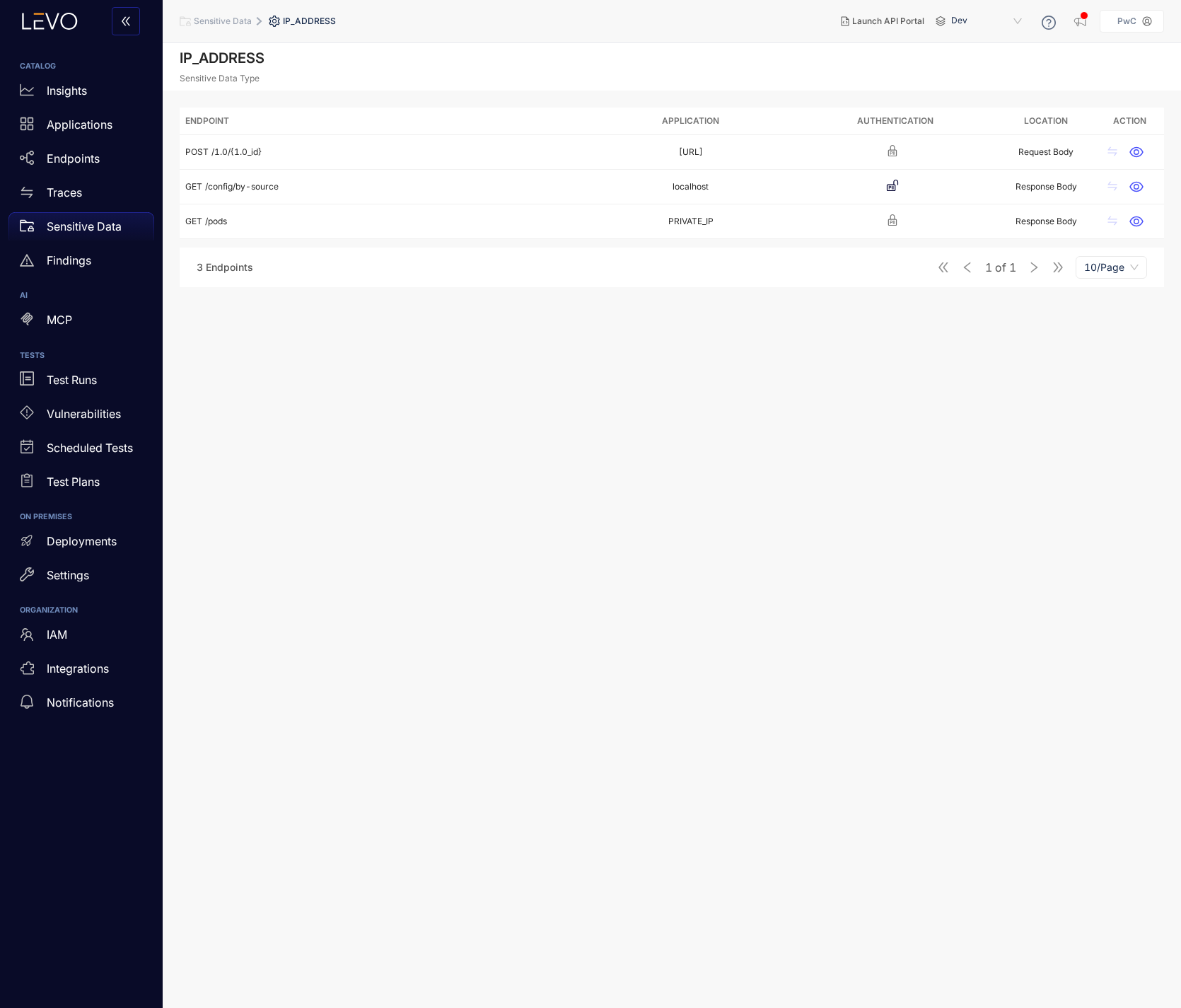
click at [226, 21] on span "Sensitive Data" at bounding box center [222, 21] width 58 height 10
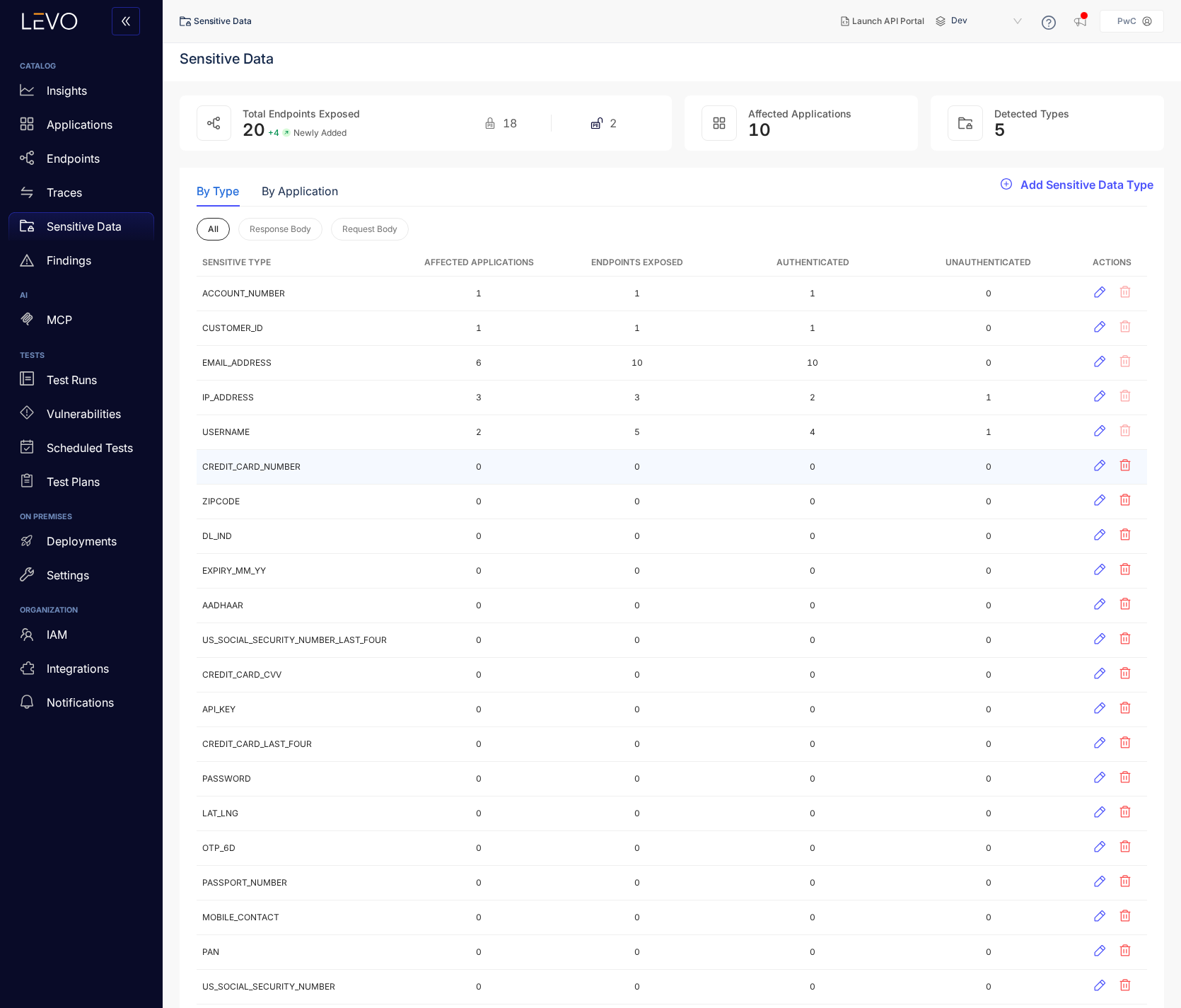
click at [234, 463] on td "CREDIT_CARD_NUMBER" at bounding box center [302, 468] width 212 height 35
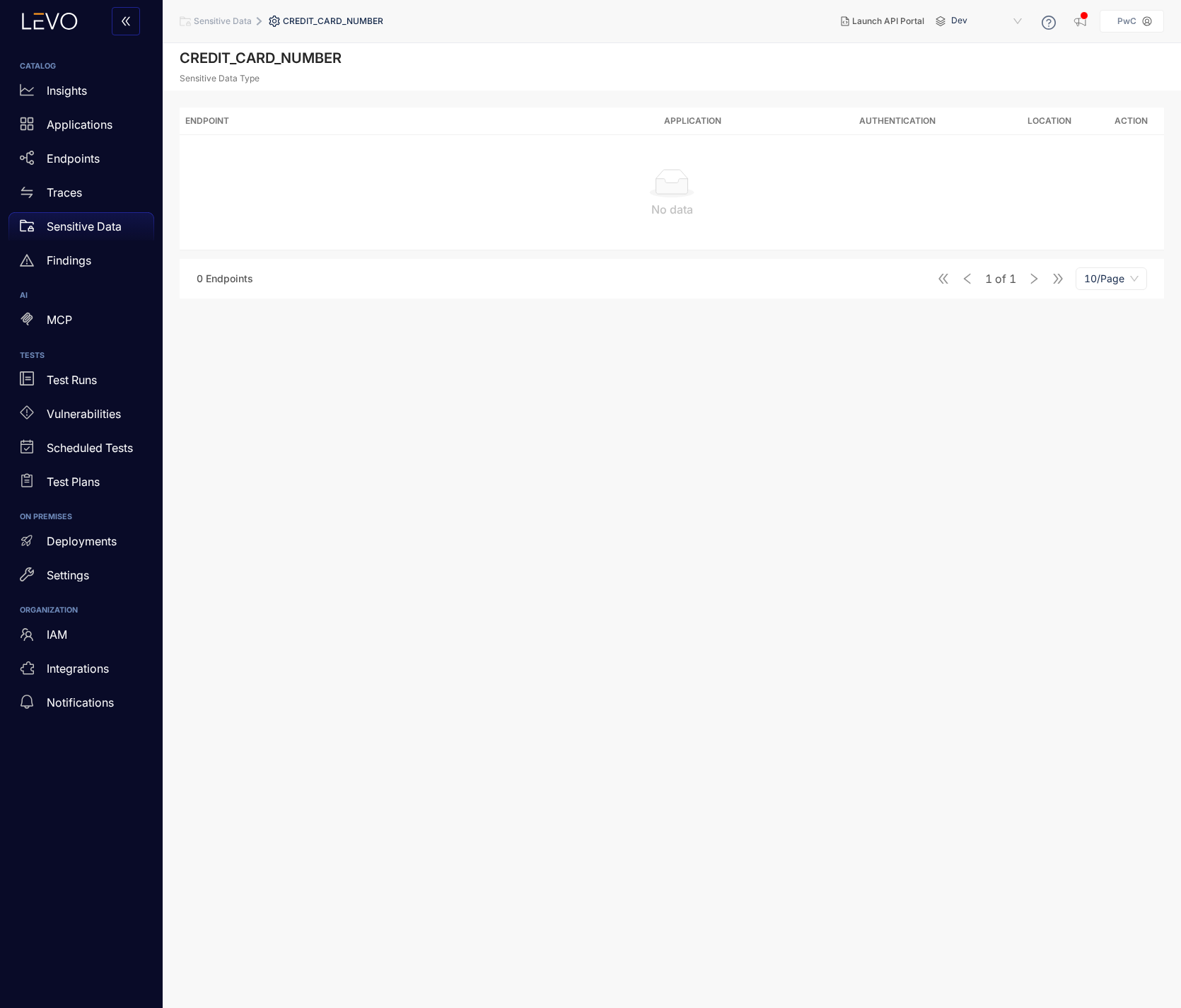
click at [212, 19] on span "Sensitive Data" at bounding box center [222, 21] width 58 height 10
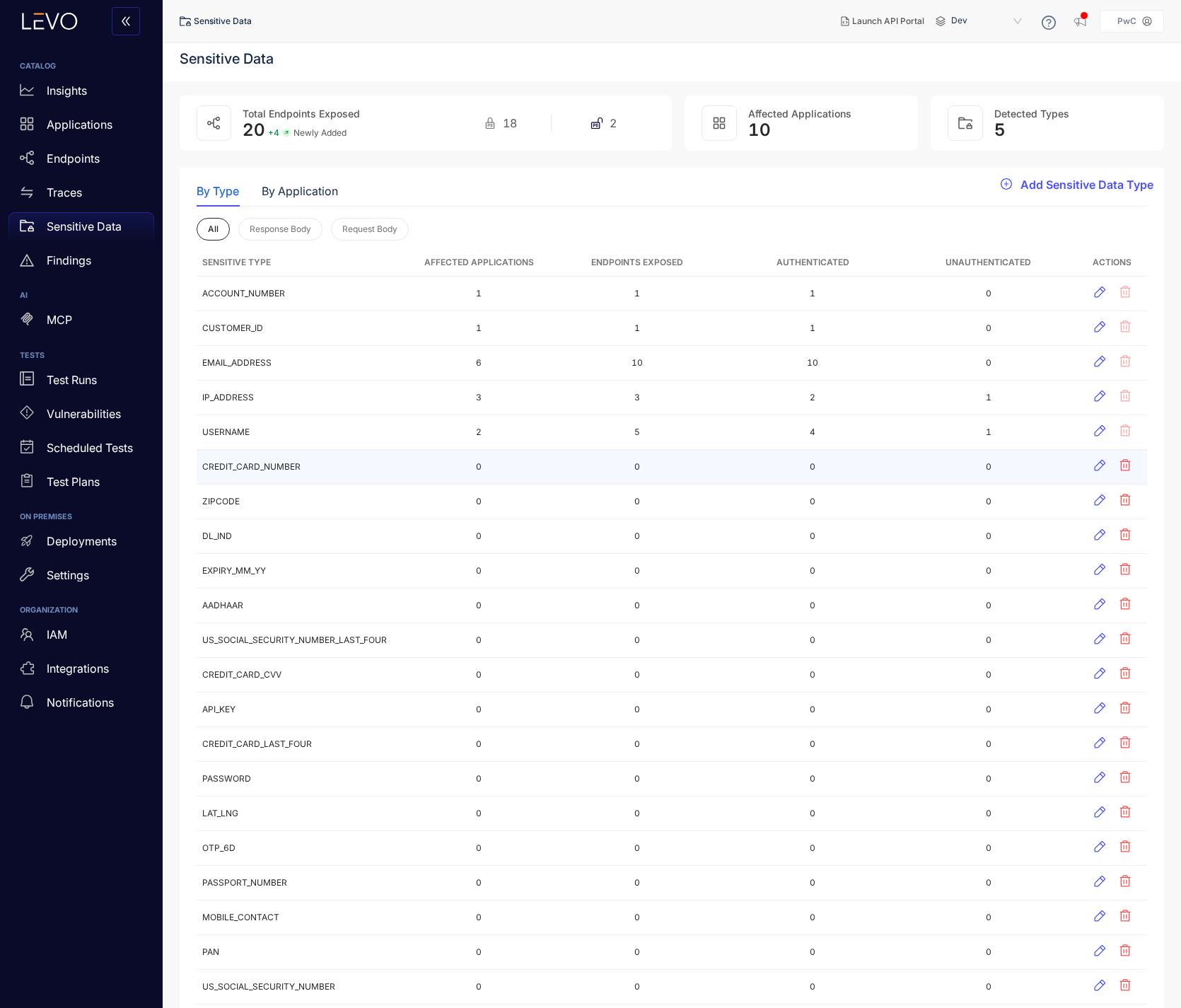
scroll to position [30, 0]
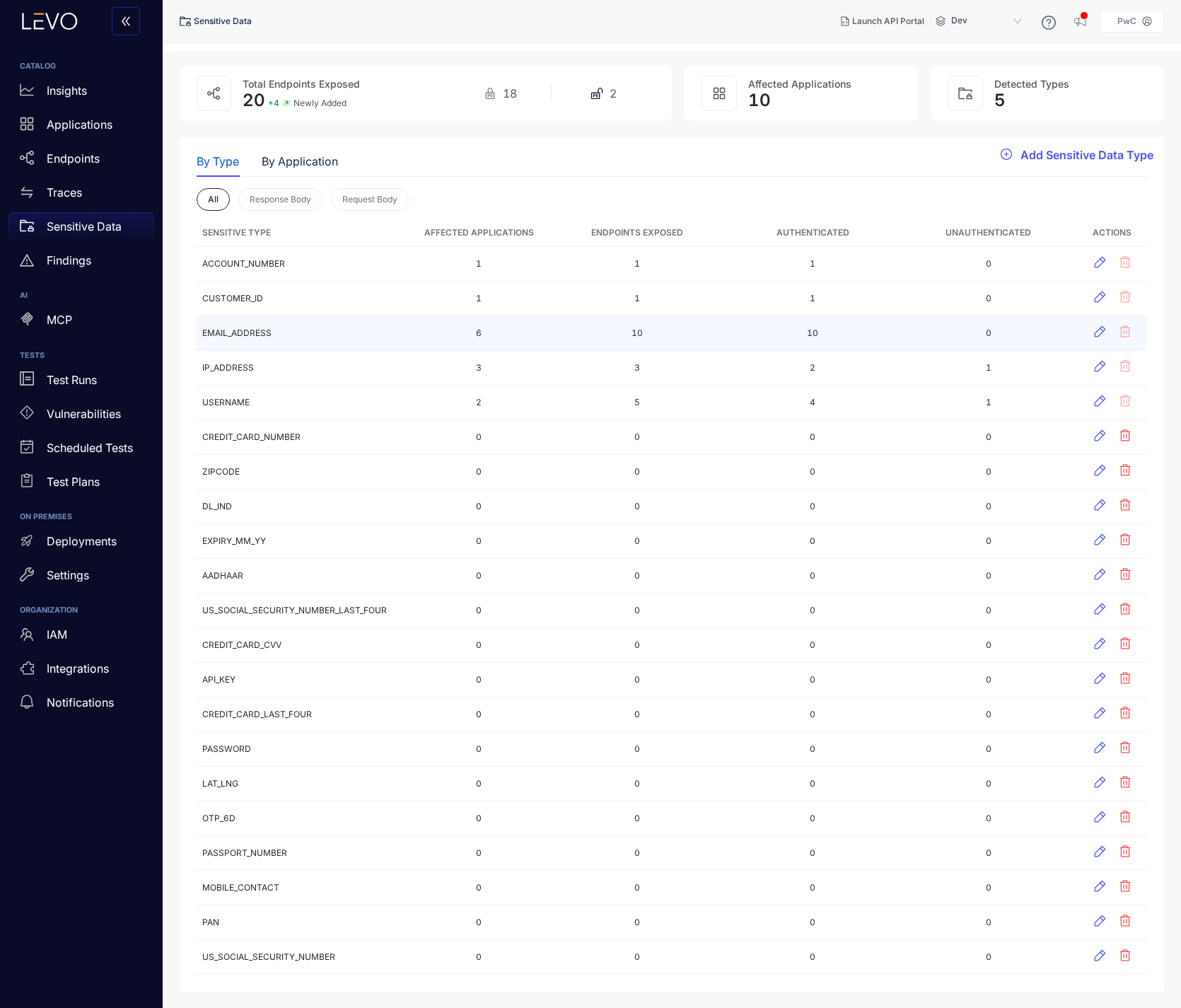
click at [266, 329] on td "EMAIL_ADDRESS" at bounding box center [302, 334] width 212 height 35
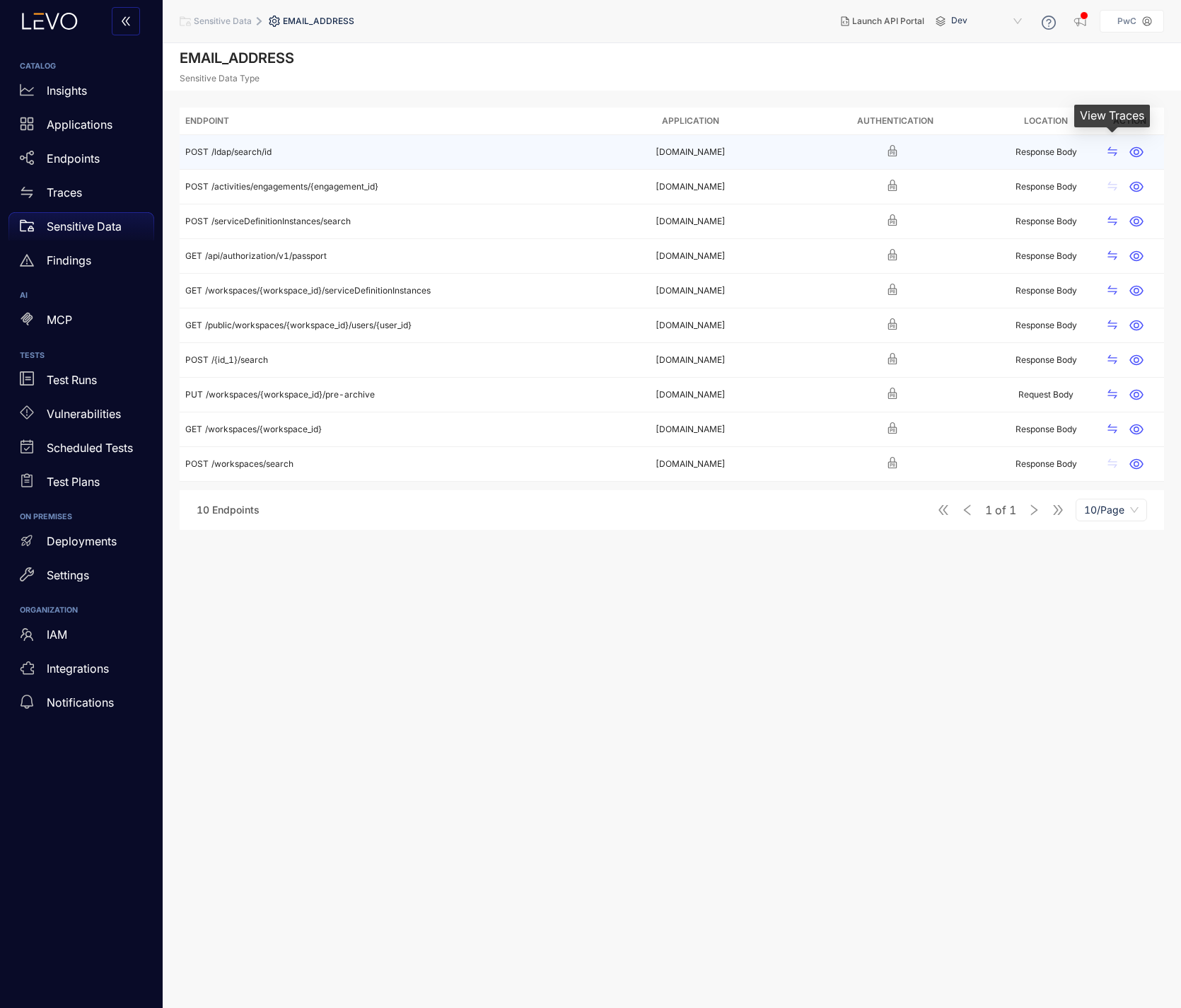
click at [1111, 149] on icon "swap" at bounding box center [1112, 151] width 9 height 9
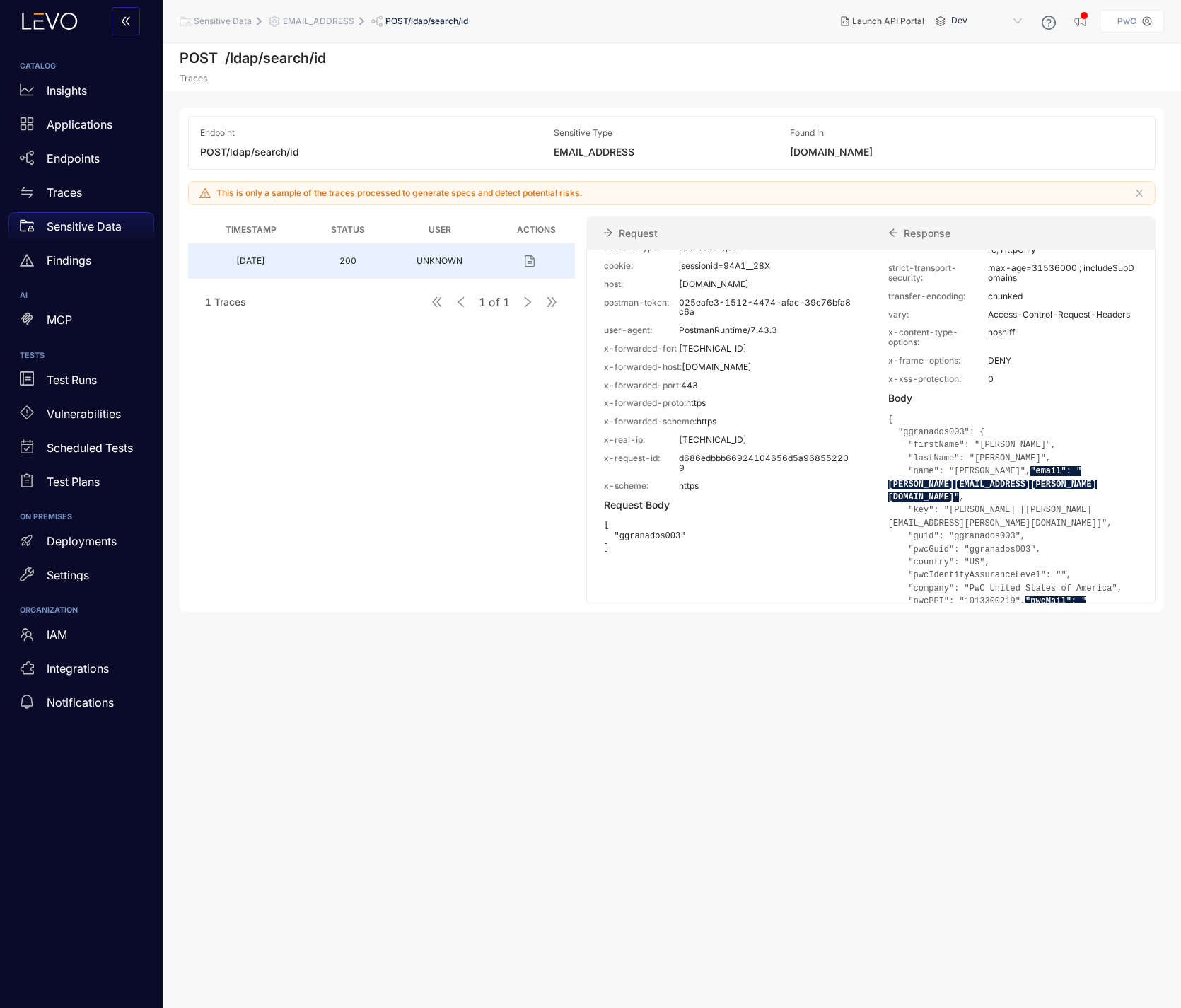
scroll to position [352, 0]
